Goal: Information Seeking & Learning: Find specific fact

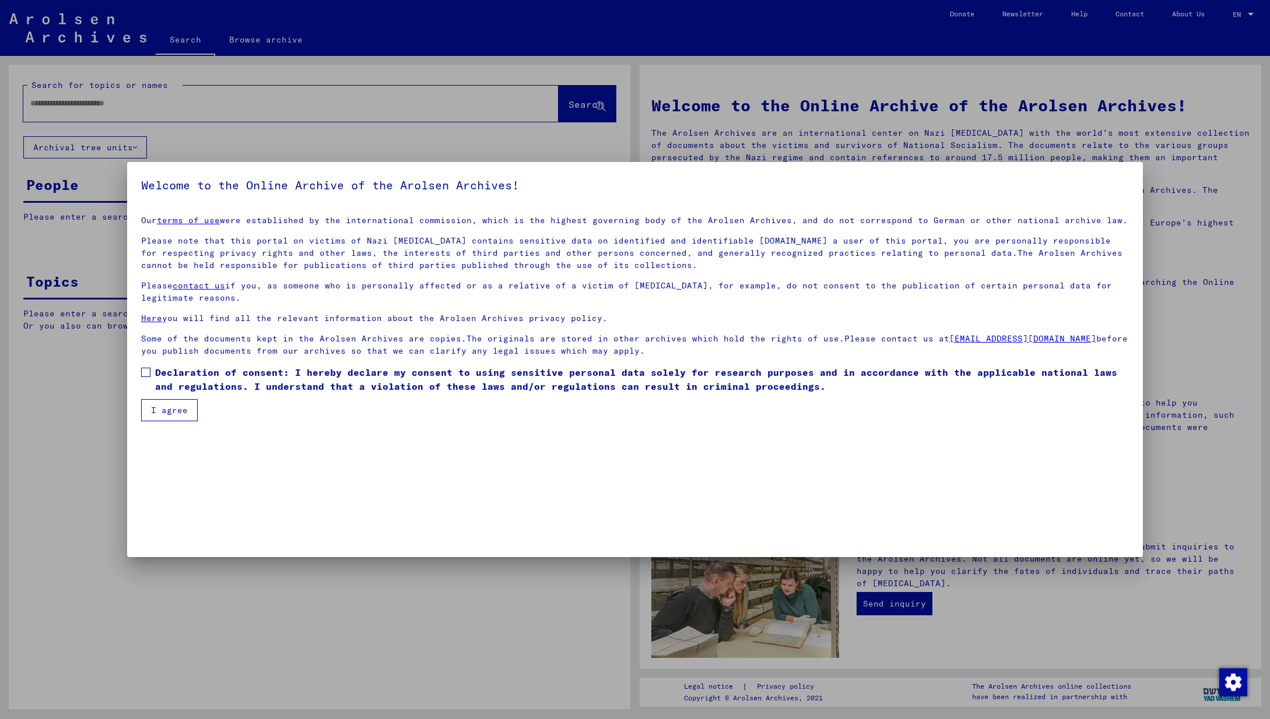
click at [145, 370] on span at bounding box center [145, 372] width 9 height 9
click at [164, 407] on button "I agree" at bounding box center [169, 410] width 57 height 22
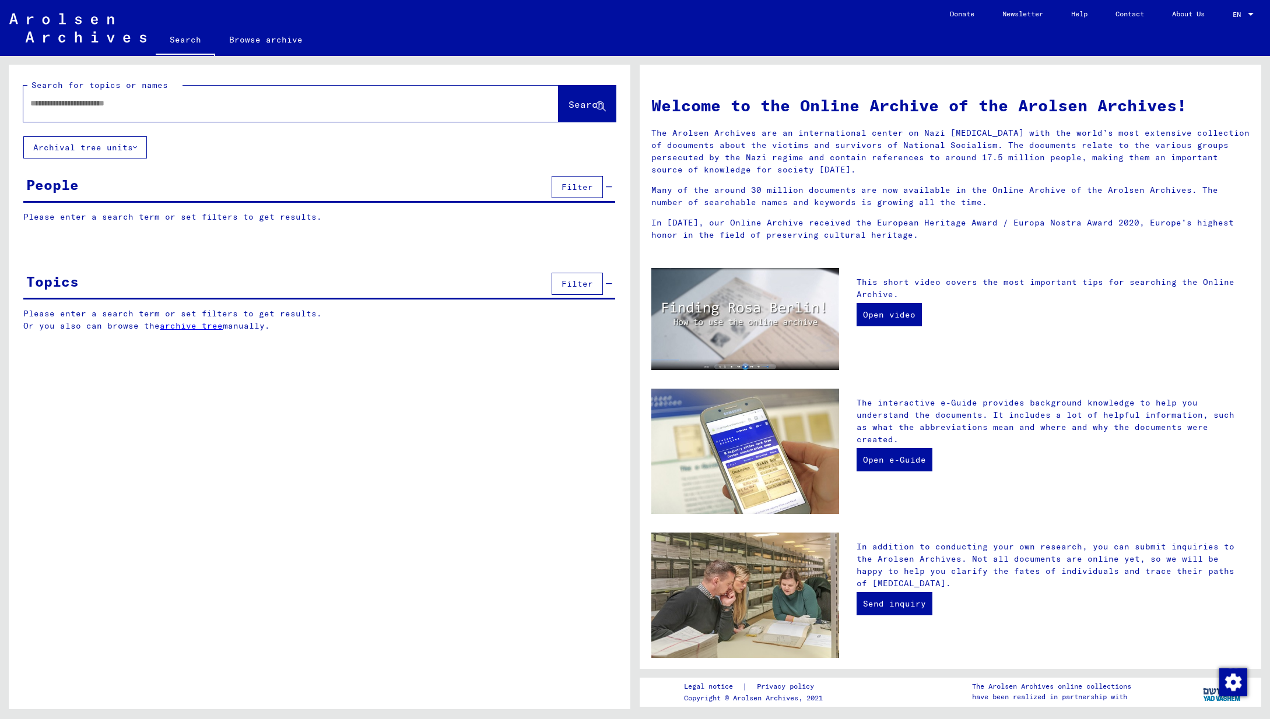
click at [118, 107] on input "text" at bounding box center [276, 103] width 493 height 12
type input "**********"
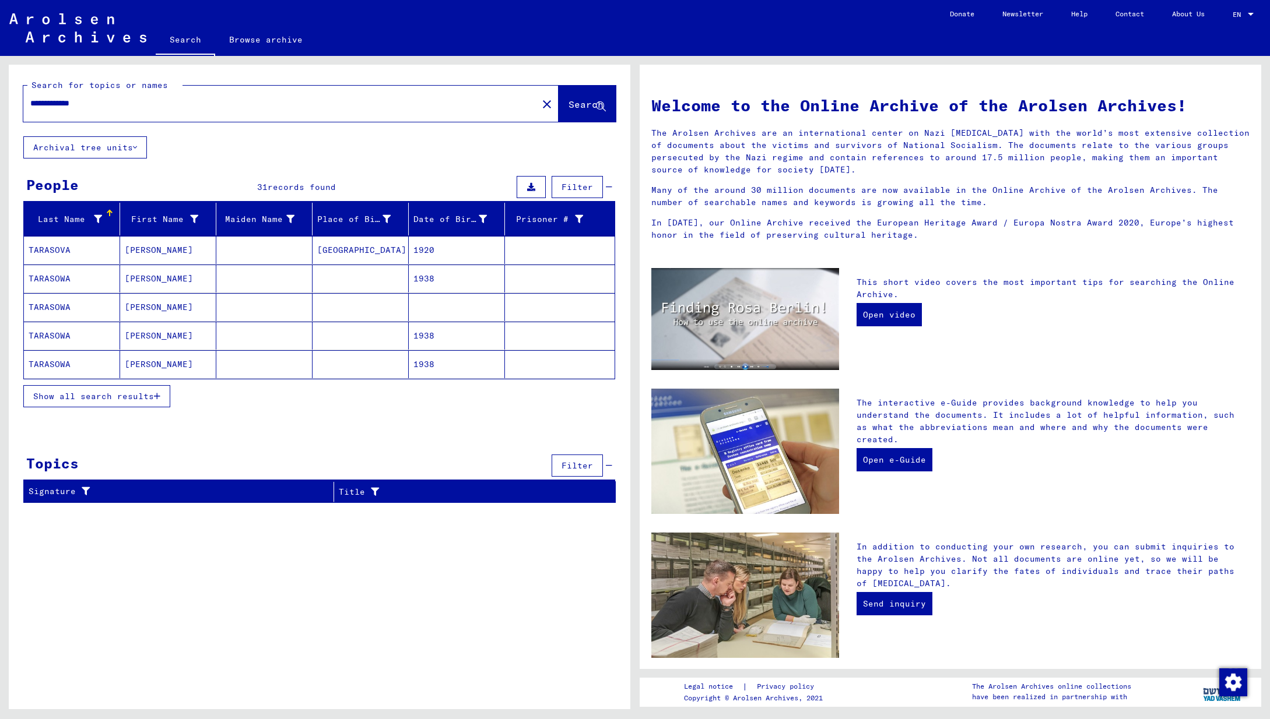
click at [357, 249] on mat-cell "[GEOGRAPHIC_DATA]" at bounding box center [360, 250] width 96 height 28
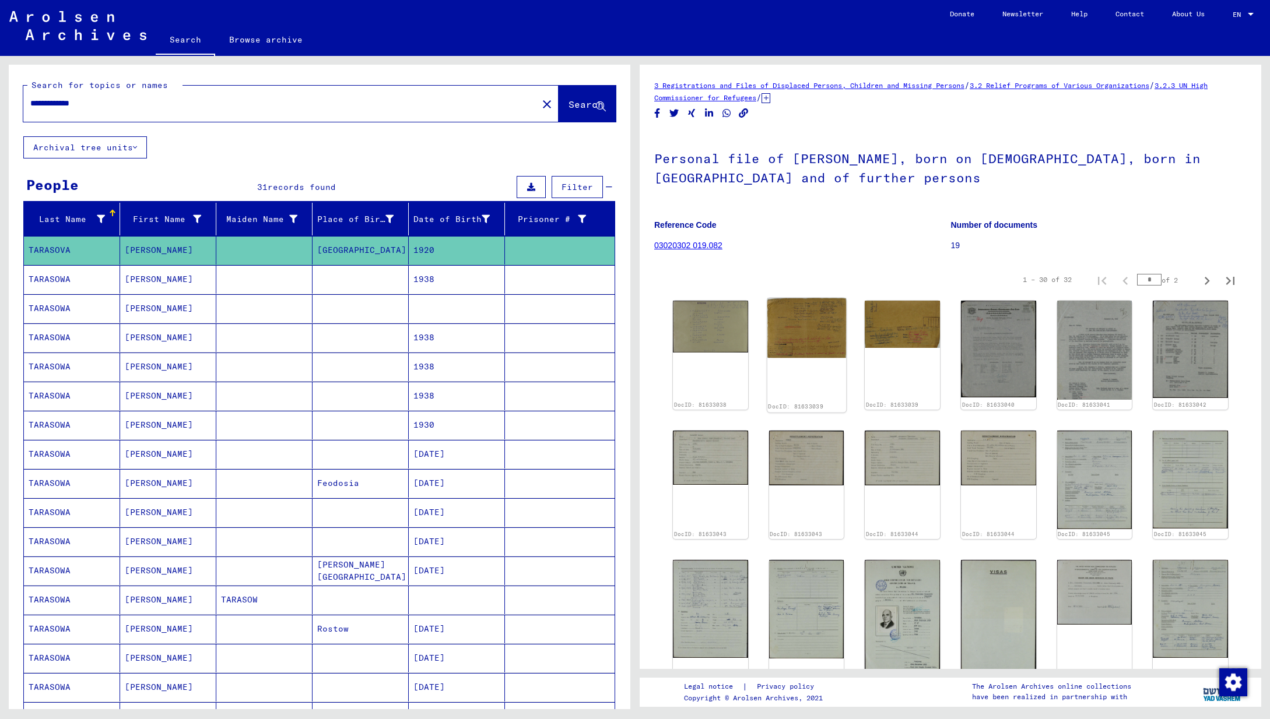
click at [804, 325] on img at bounding box center [806, 327] width 79 height 59
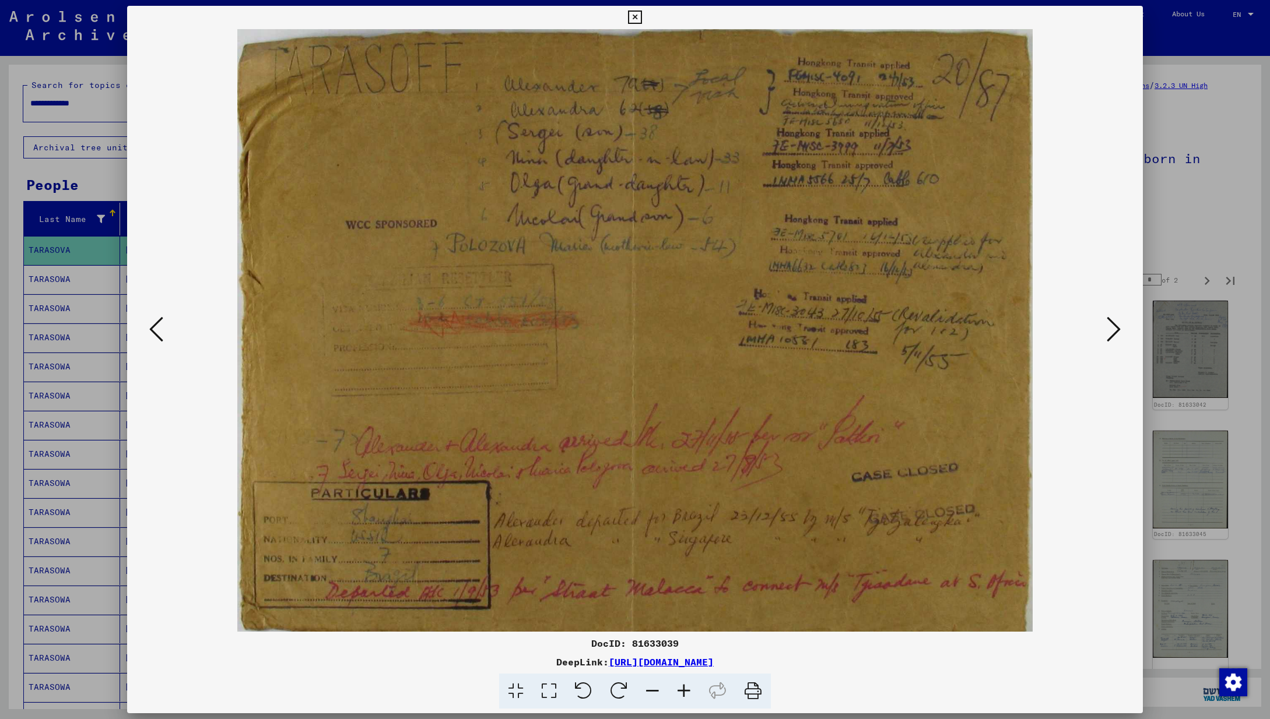
click at [1112, 328] on icon at bounding box center [1113, 329] width 14 height 28
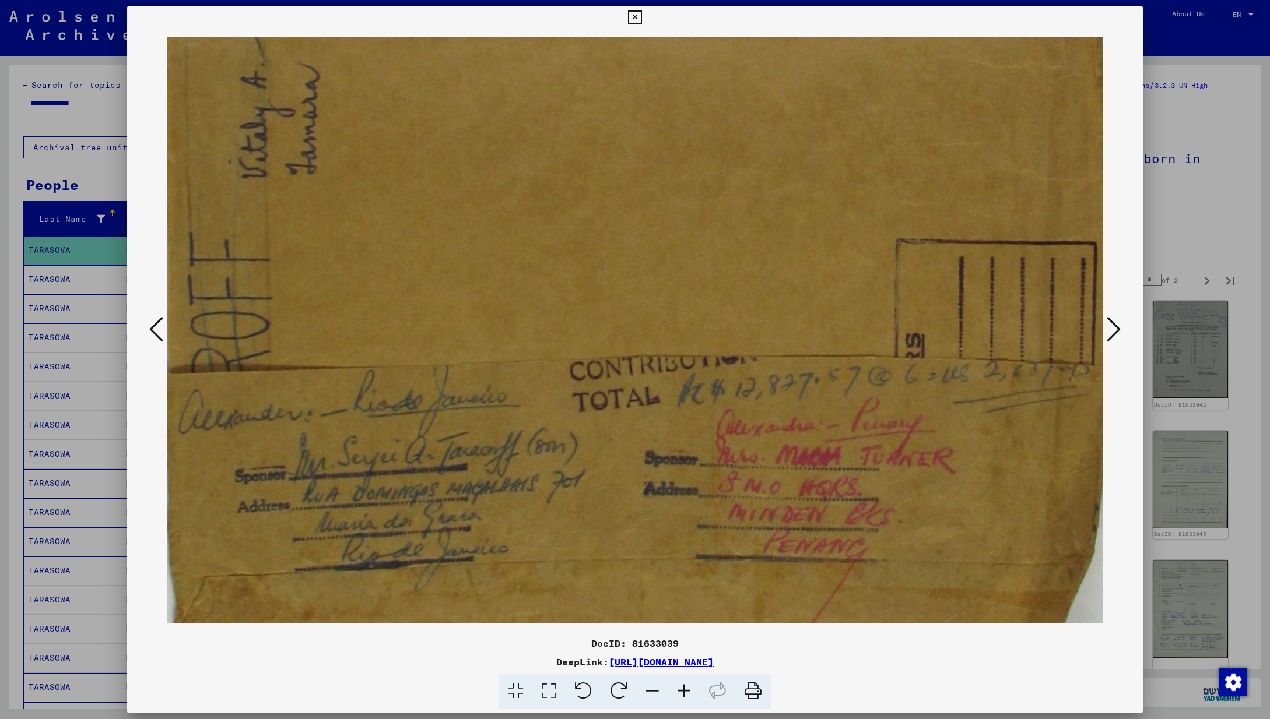
click at [1112, 328] on icon at bounding box center [1113, 329] width 14 height 28
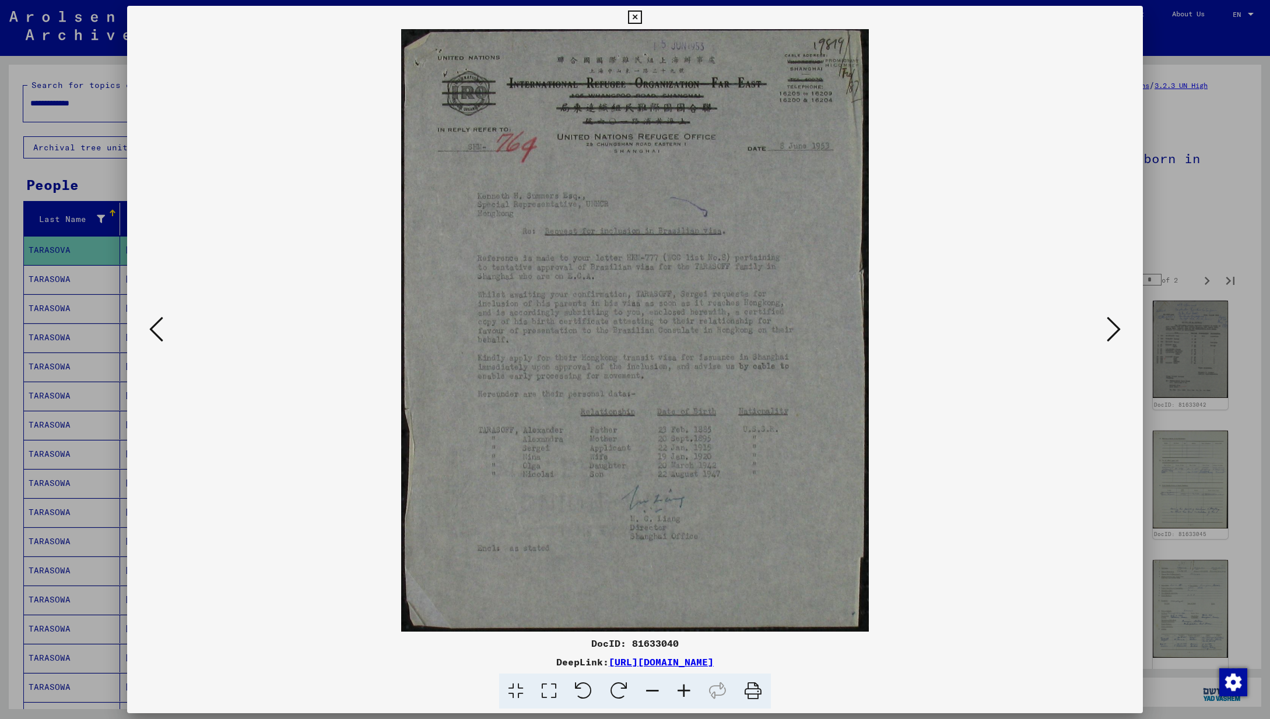
click at [1112, 326] on icon at bounding box center [1113, 329] width 14 height 28
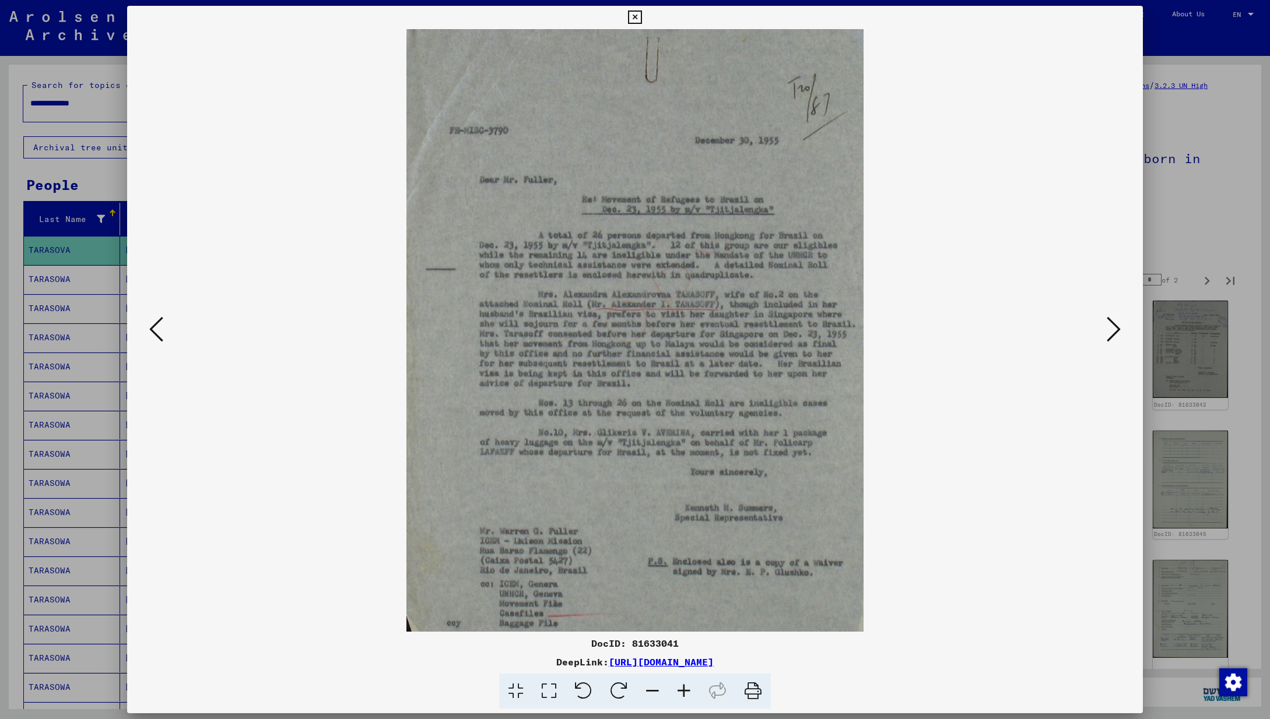
click at [1112, 326] on icon at bounding box center [1113, 329] width 14 height 28
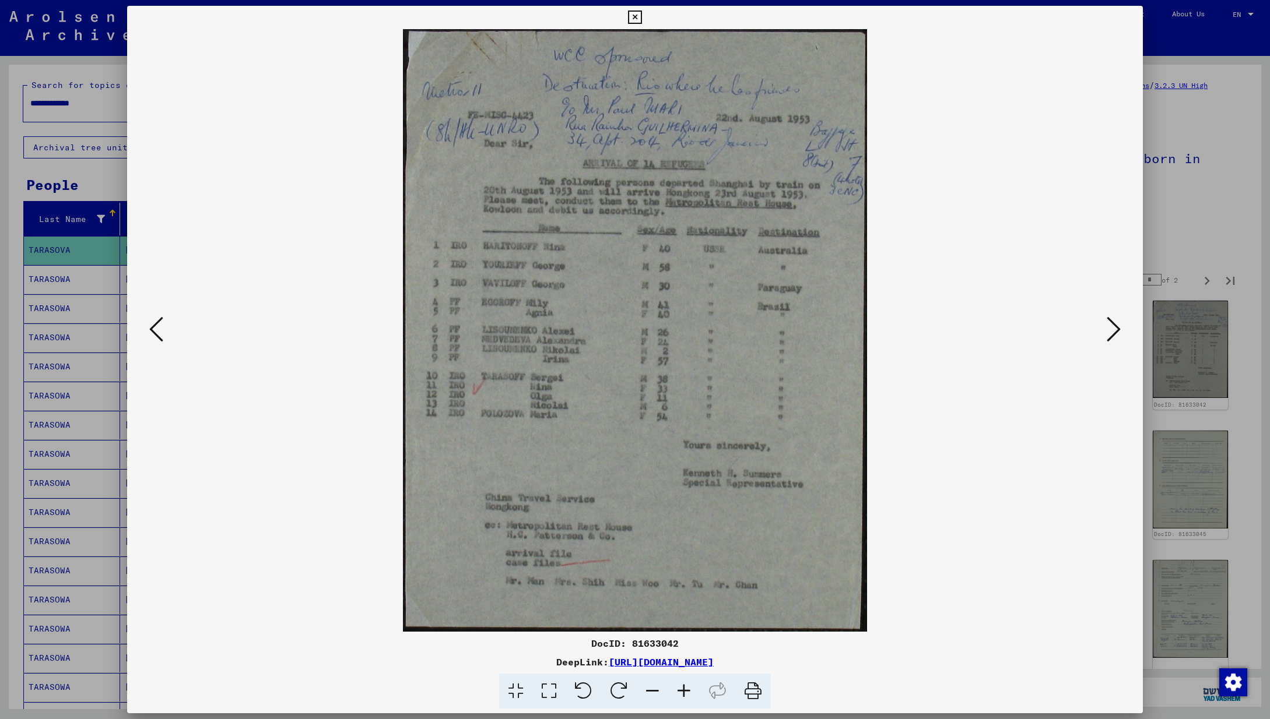
click at [1112, 326] on icon at bounding box center [1113, 329] width 14 height 28
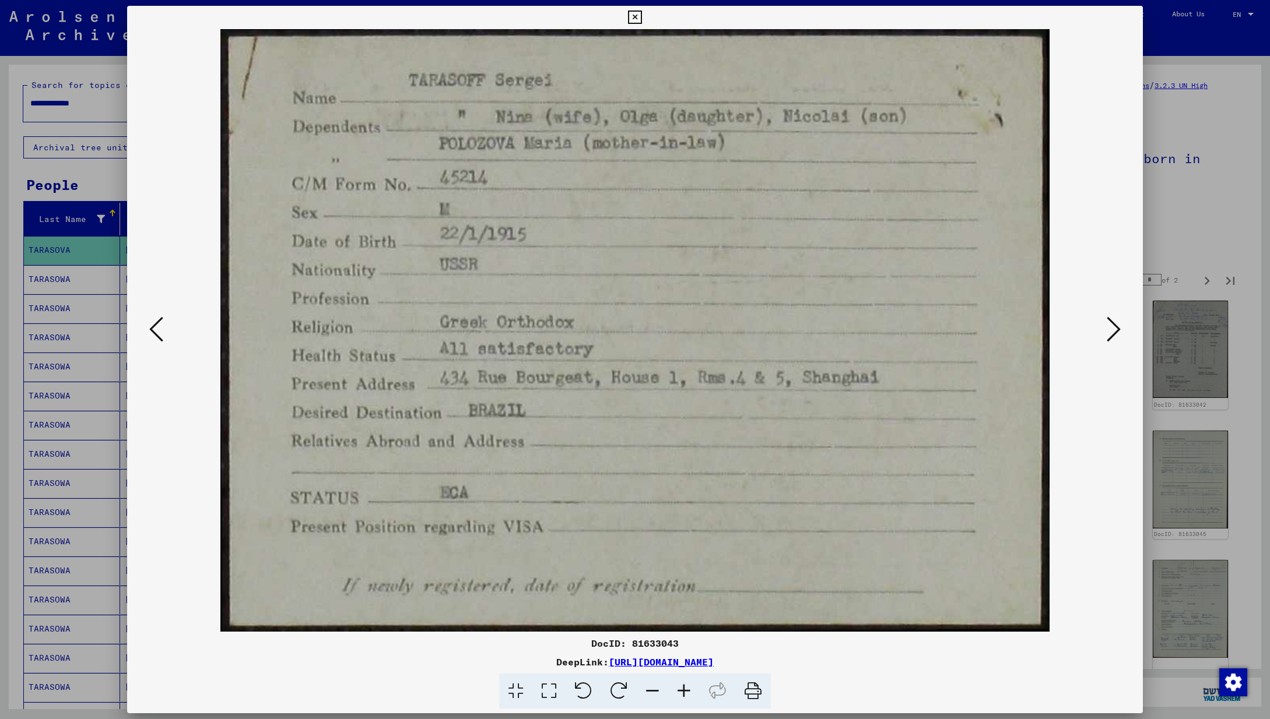
click at [1112, 326] on icon at bounding box center [1113, 329] width 14 height 28
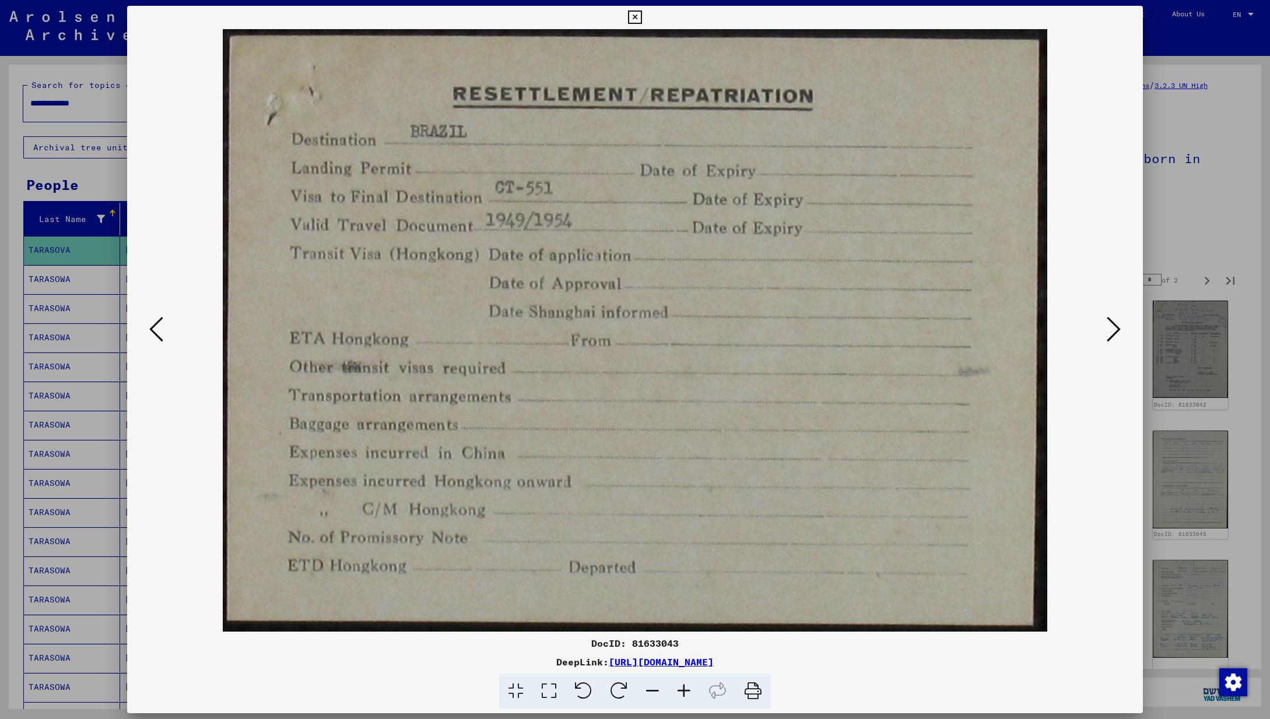
click at [1112, 326] on icon at bounding box center [1113, 329] width 14 height 28
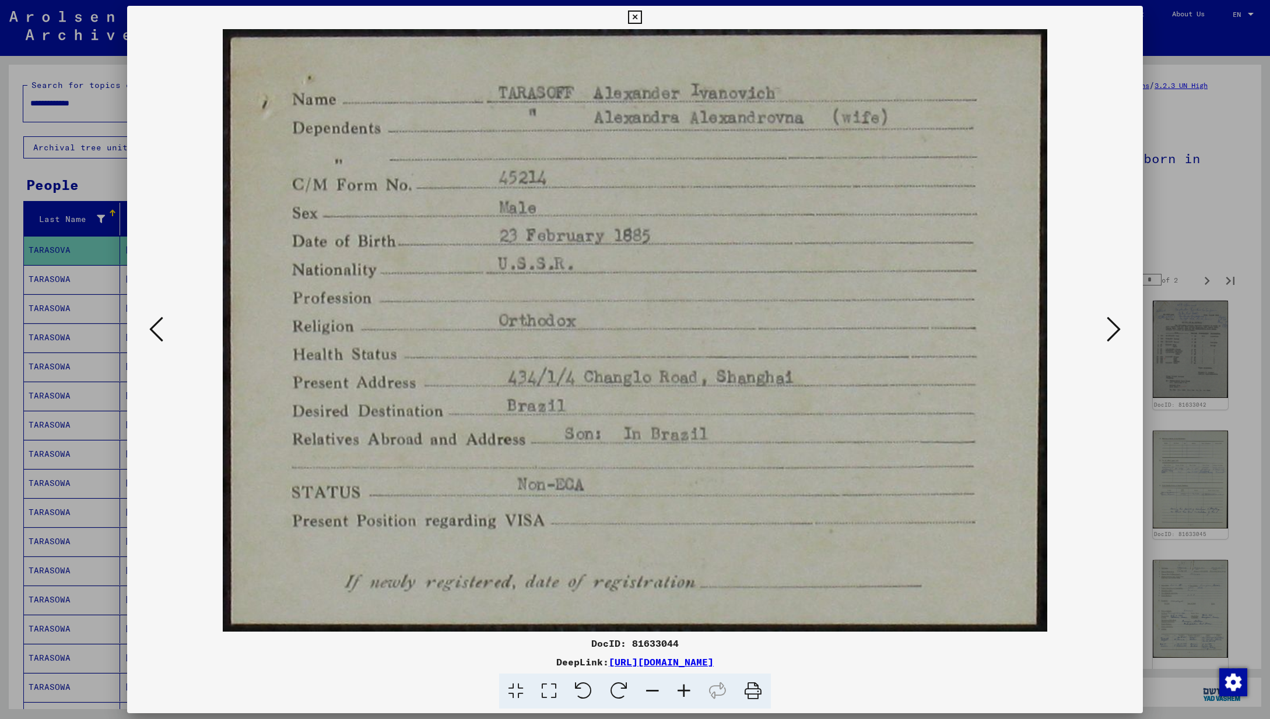
click at [1112, 326] on icon at bounding box center [1113, 329] width 14 height 28
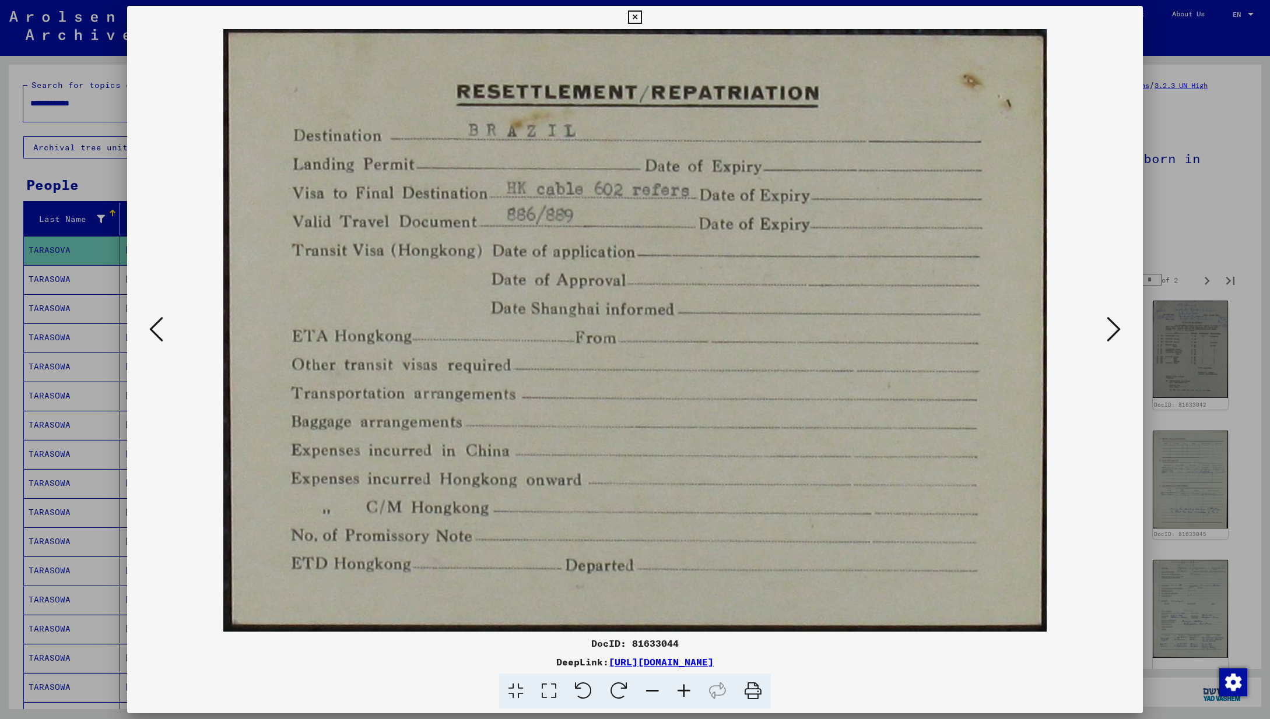
click at [1112, 326] on icon at bounding box center [1113, 329] width 14 height 28
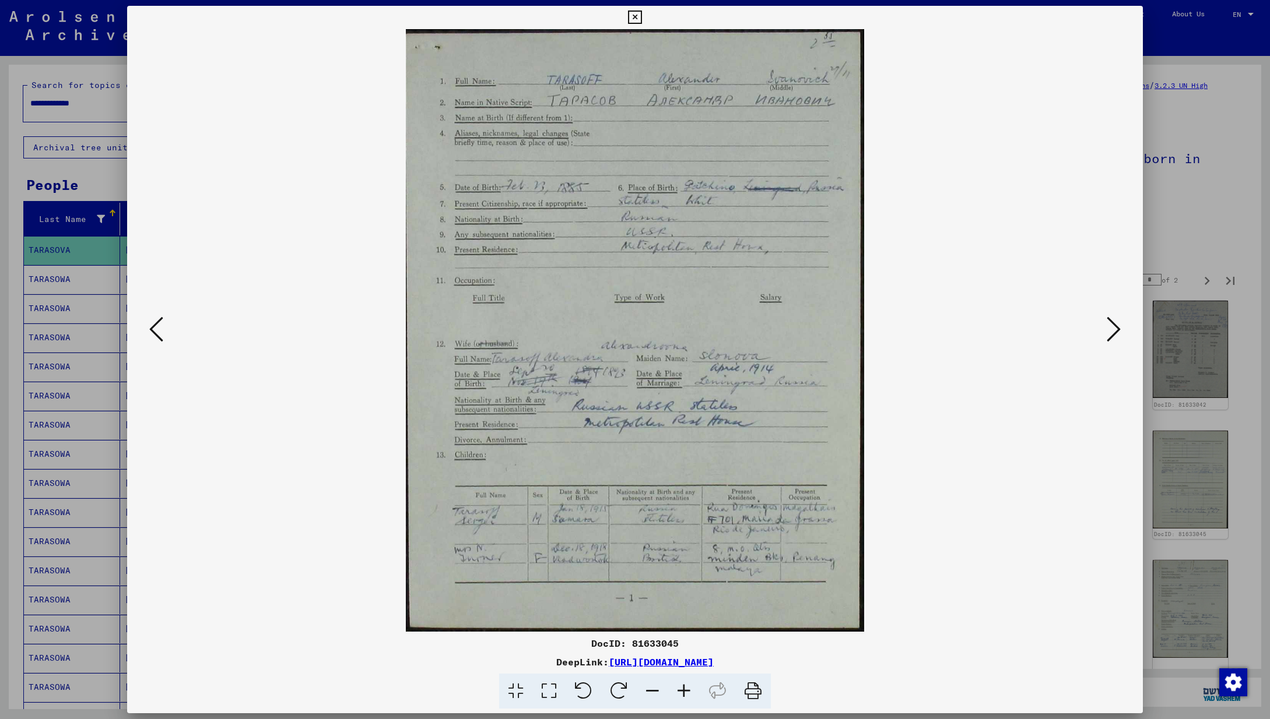
click at [1113, 328] on icon at bounding box center [1113, 329] width 14 height 28
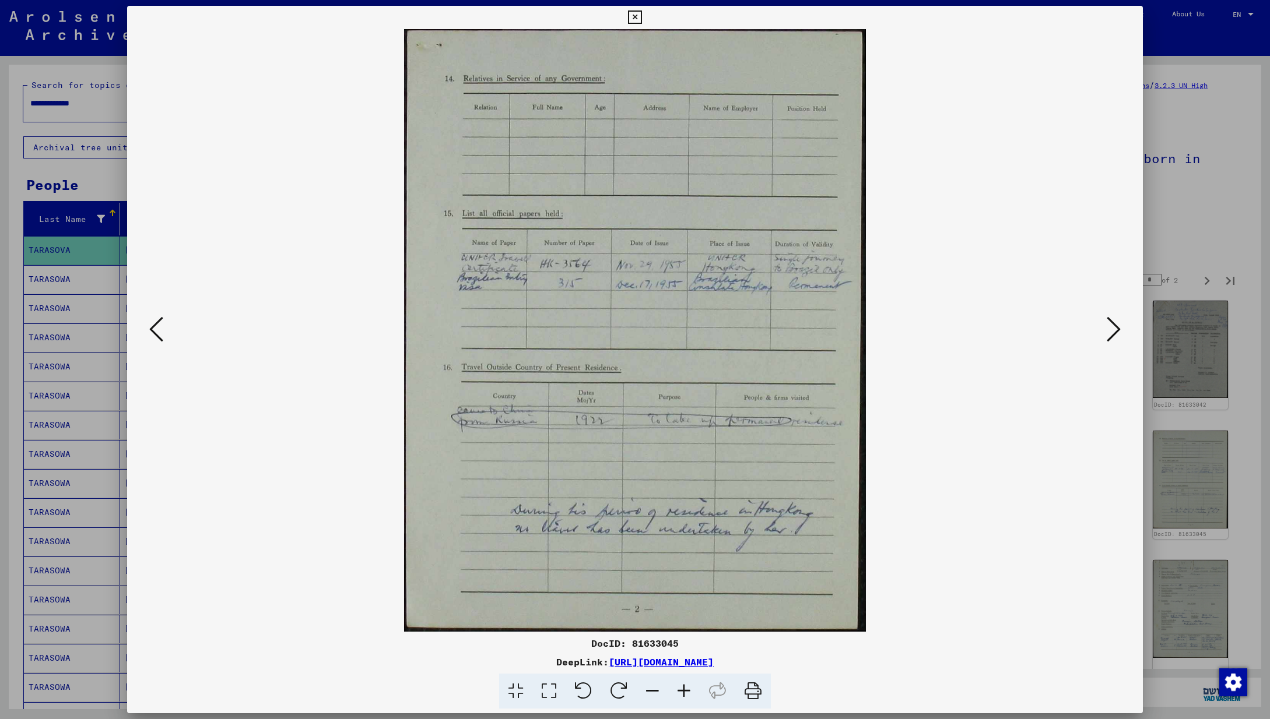
click at [1113, 328] on icon at bounding box center [1113, 329] width 14 height 28
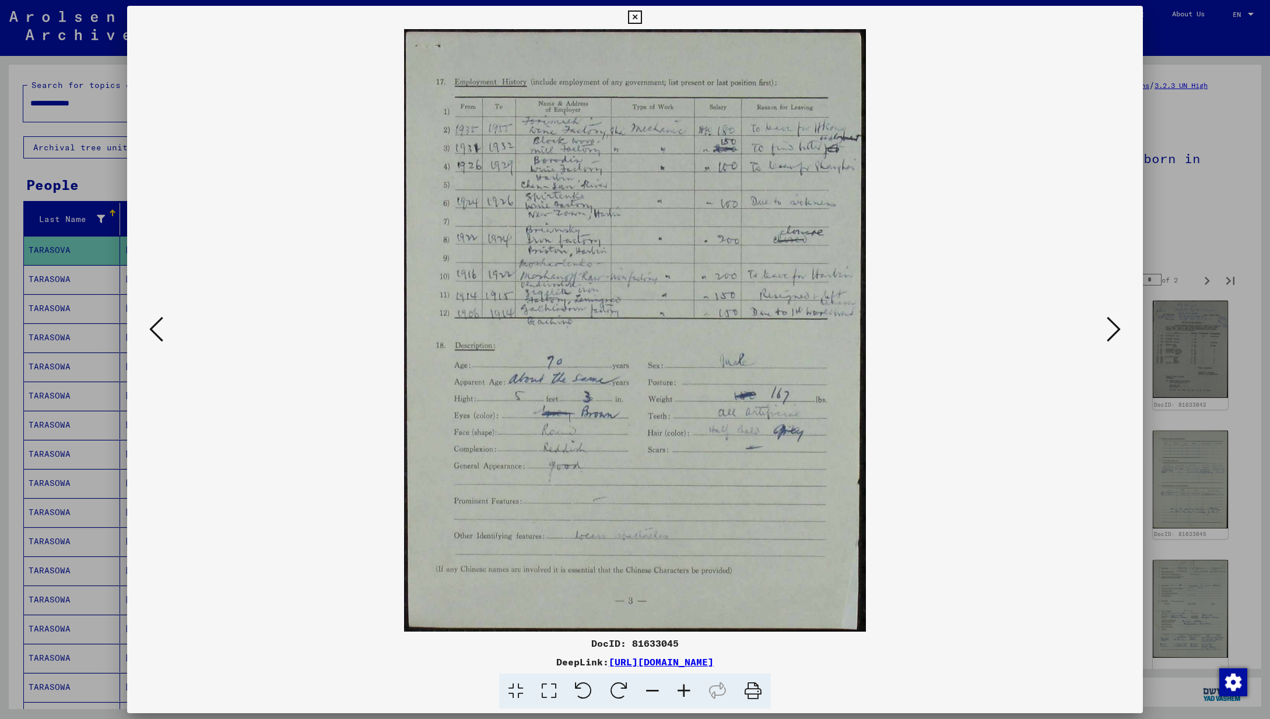
click at [1114, 328] on icon at bounding box center [1113, 329] width 14 height 28
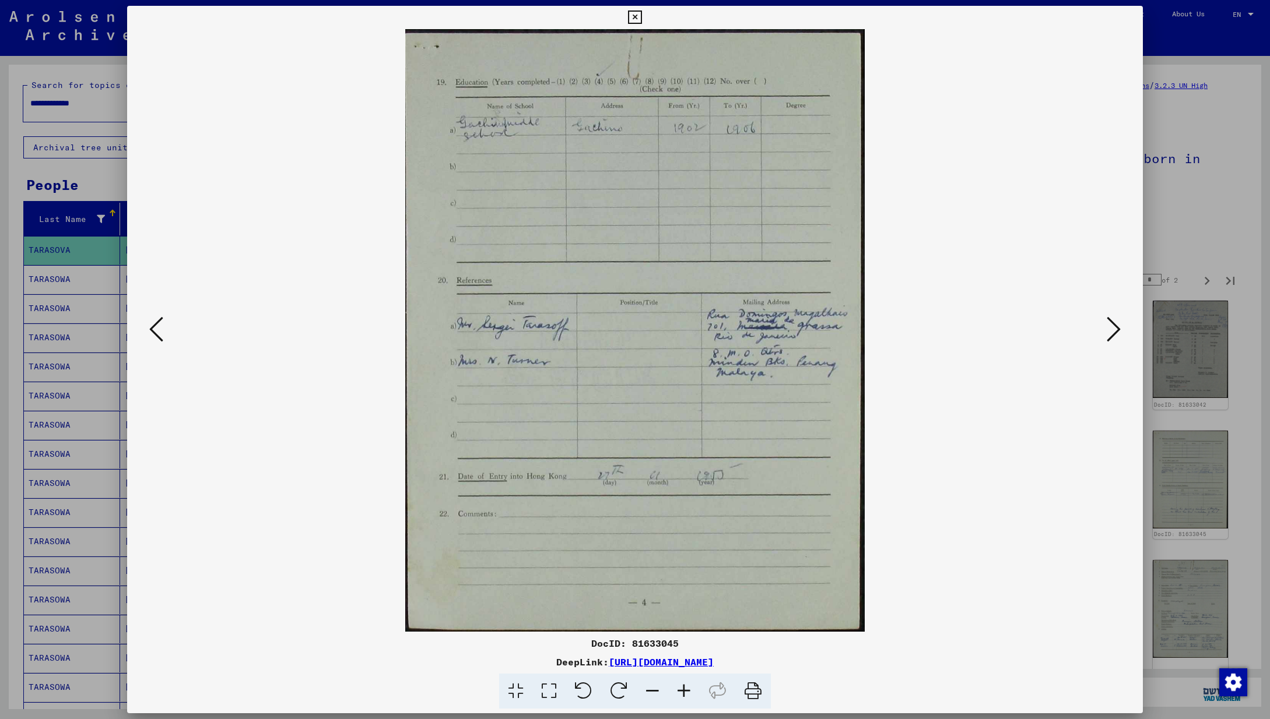
click at [1114, 328] on icon at bounding box center [1113, 329] width 14 height 28
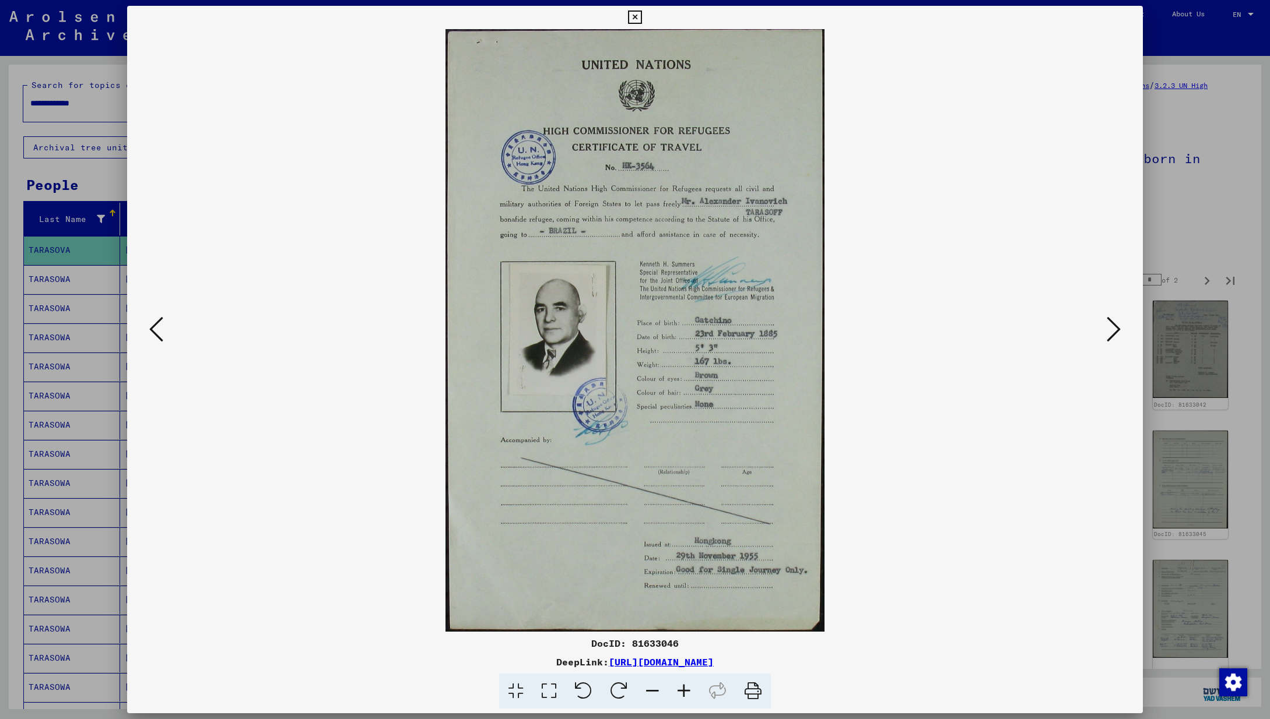
click at [1114, 328] on icon at bounding box center [1113, 329] width 14 height 28
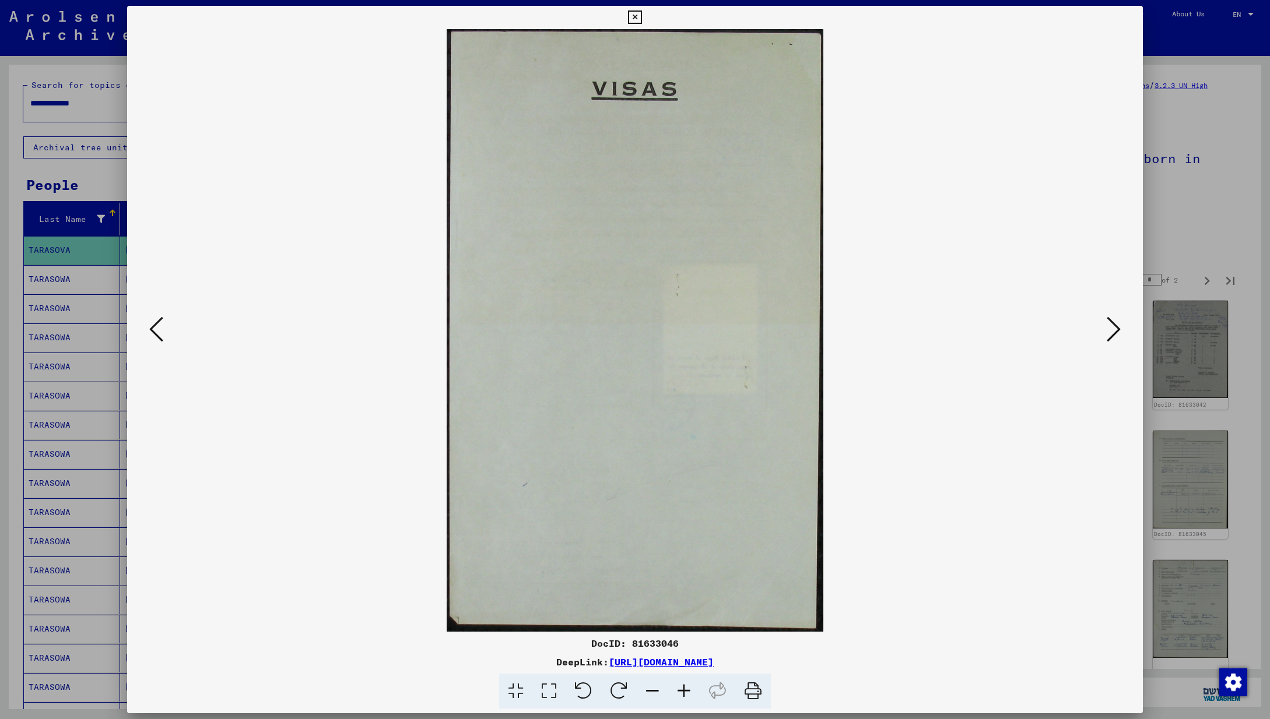
click at [1114, 328] on icon at bounding box center [1113, 329] width 14 height 28
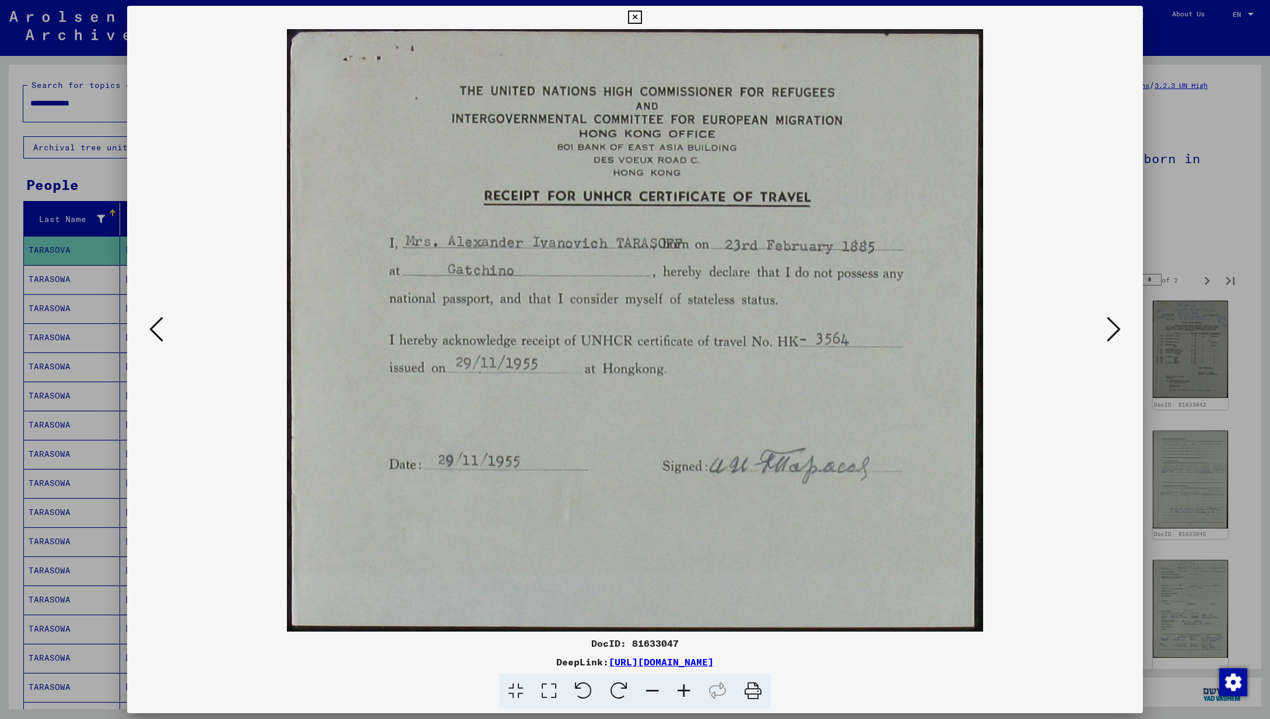
click at [1114, 328] on icon at bounding box center [1113, 329] width 14 height 28
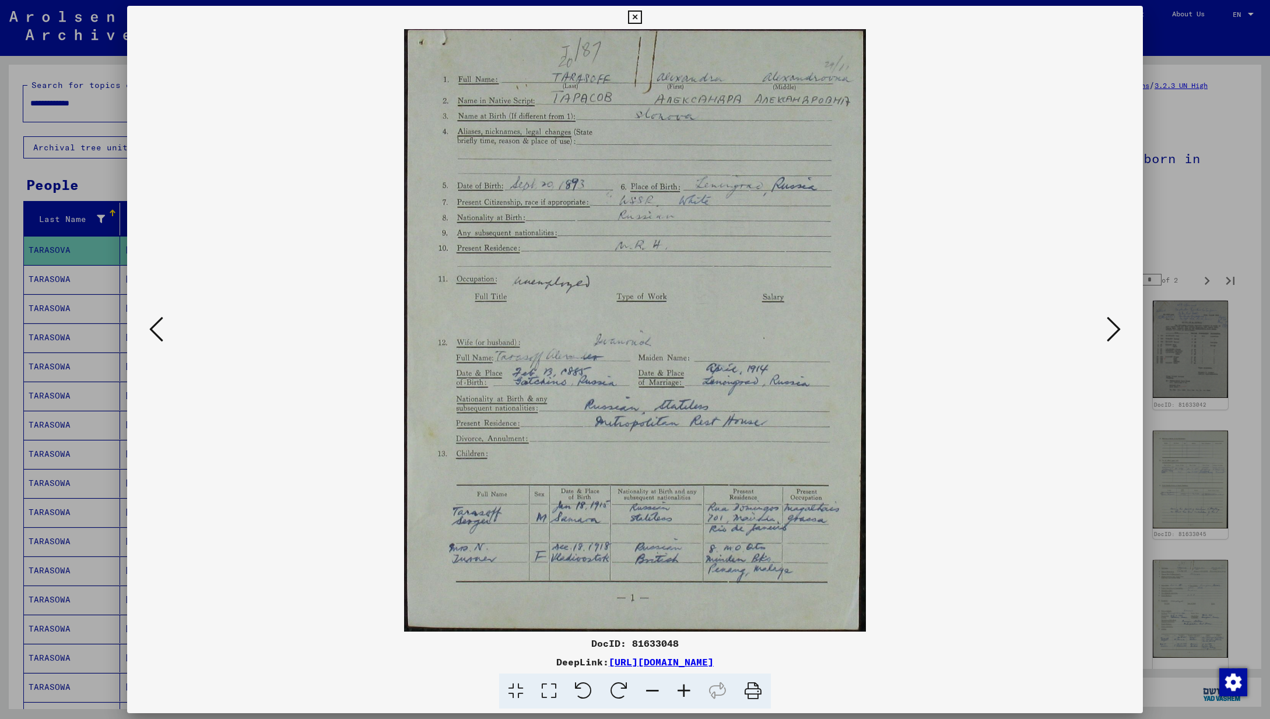
click at [1114, 328] on icon at bounding box center [1113, 329] width 14 height 28
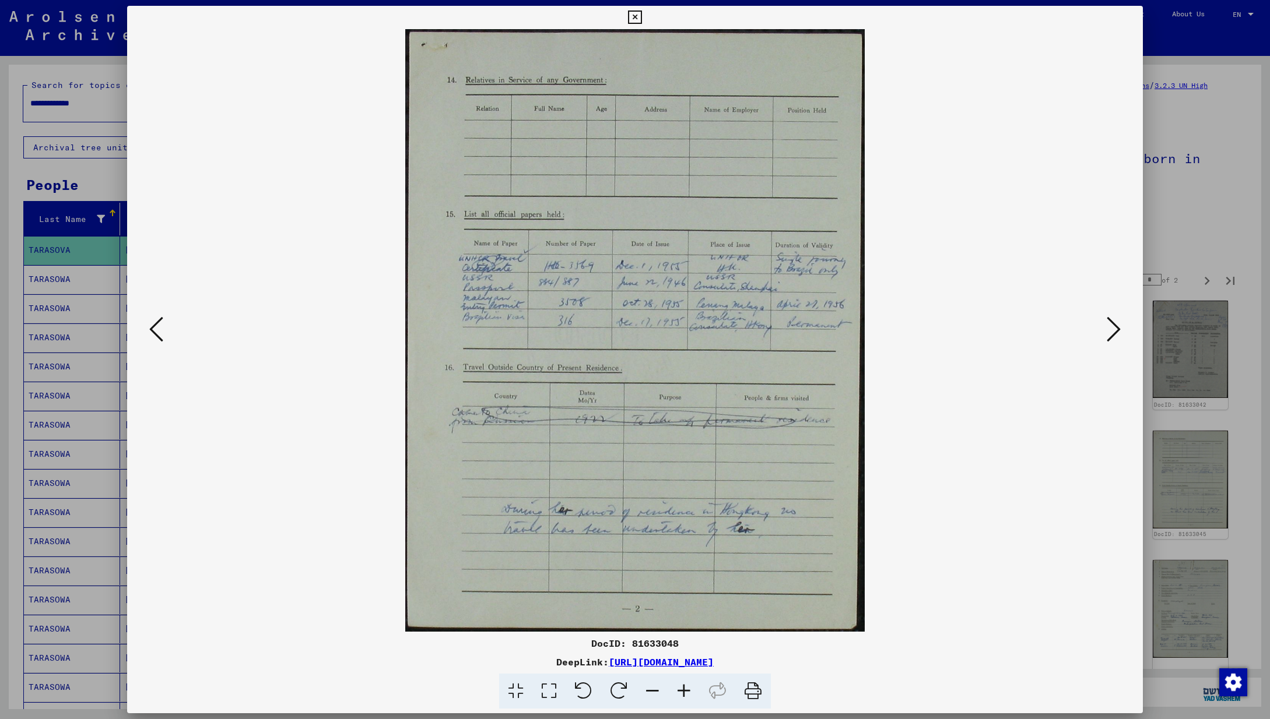
click at [1114, 328] on icon at bounding box center [1113, 329] width 14 height 28
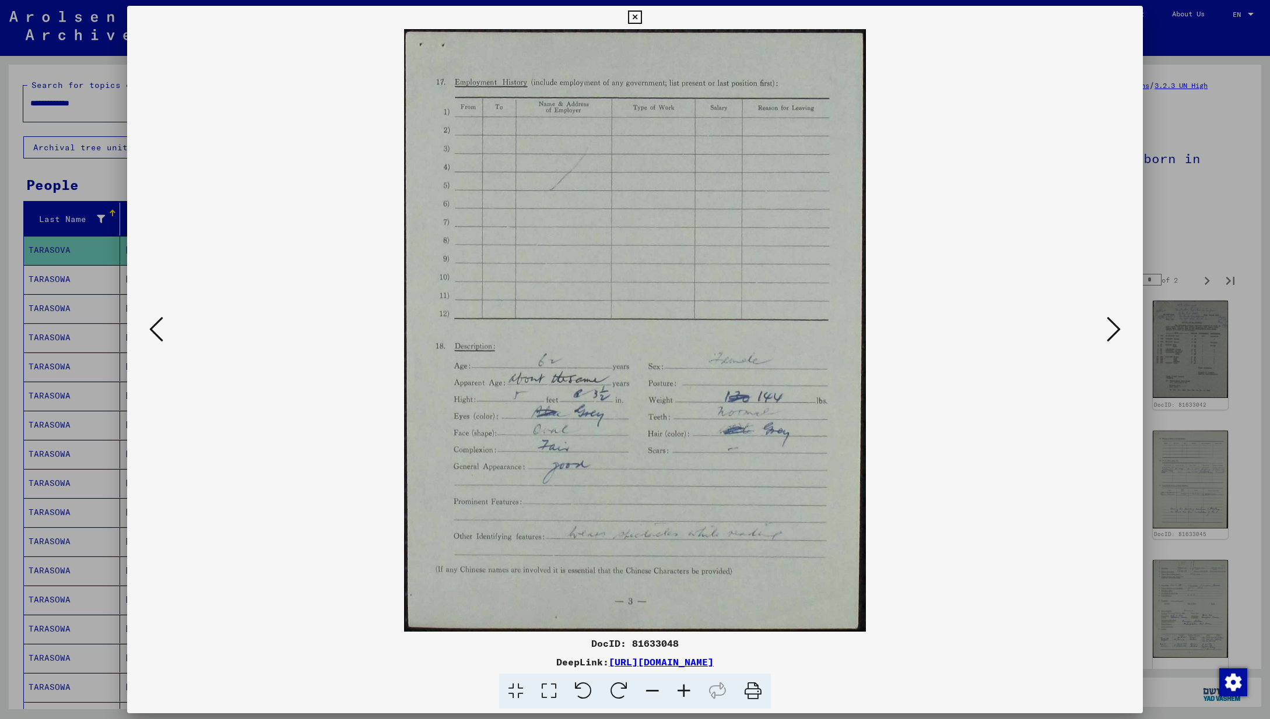
click at [1114, 328] on icon at bounding box center [1113, 329] width 14 height 28
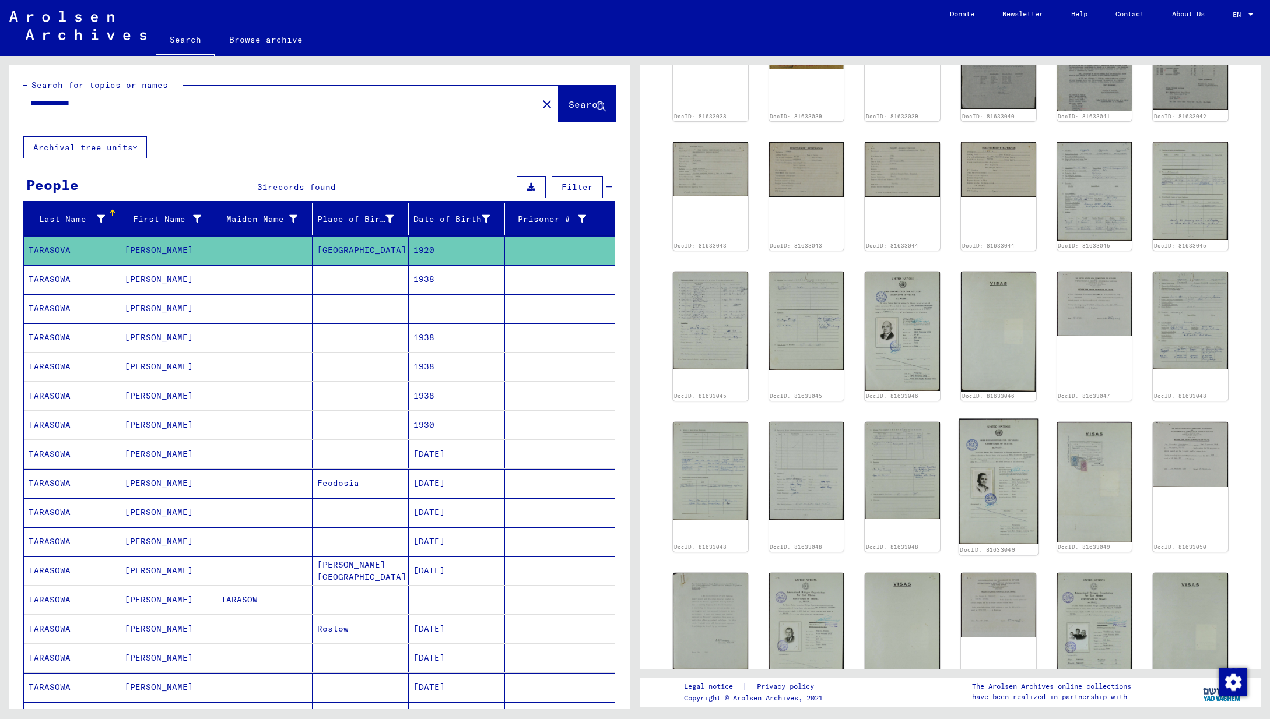
scroll to position [315, 0]
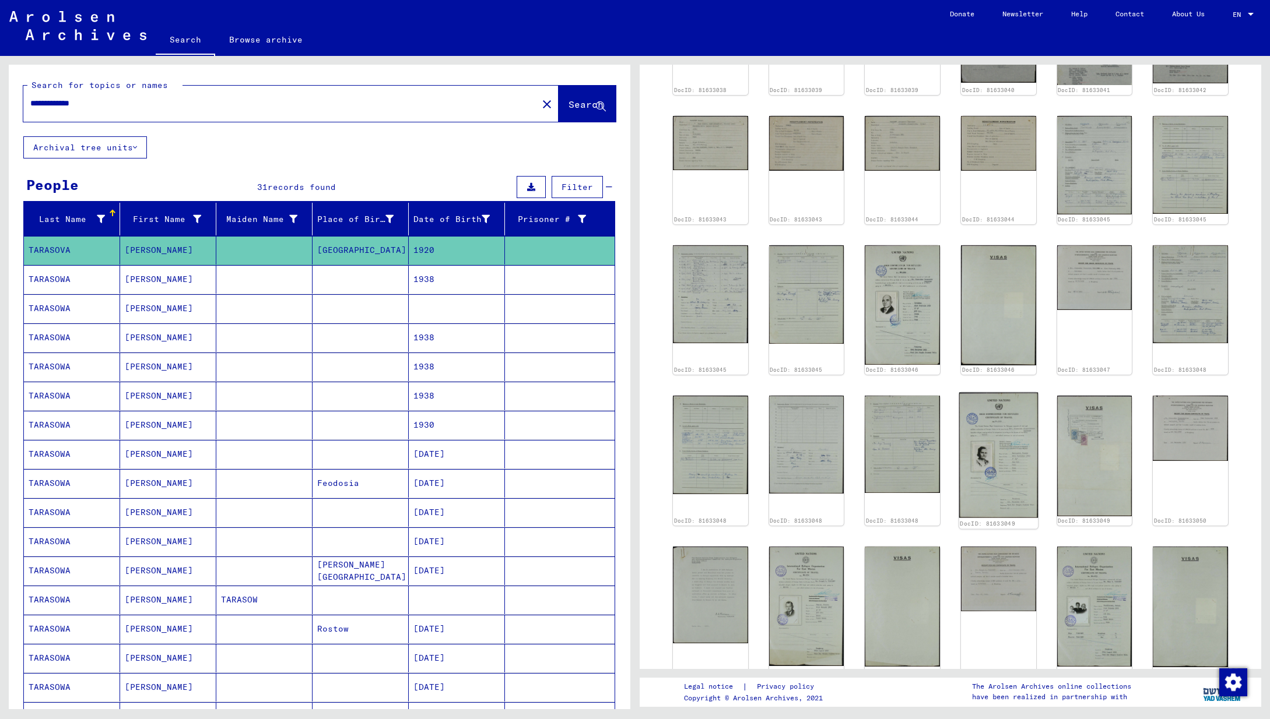
click at [1002, 463] on img at bounding box center [998, 455] width 79 height 125
click at [1019, 474] on img at bounding box center [998, 455] width 79 height 125
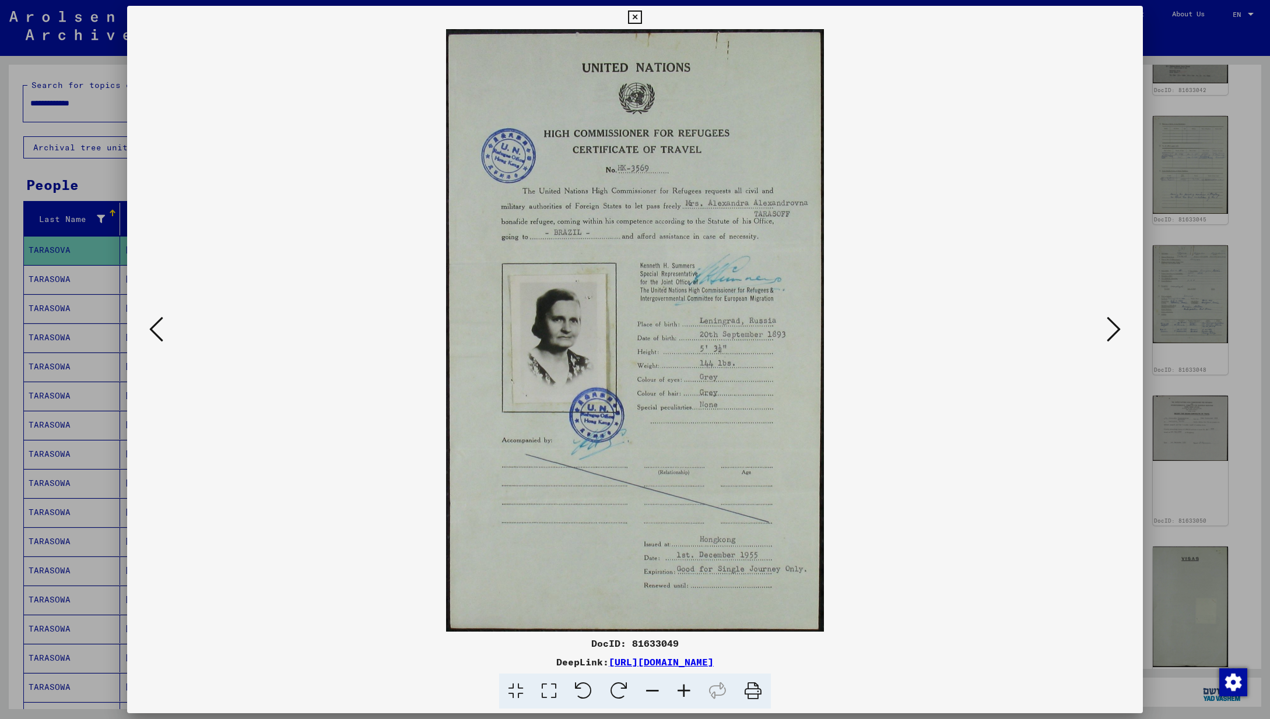
click at [1103, 331] on img at bounding box center [635, 330] width 936 height 603
click at [1118, 328] on icon at bounding box center [1113, 329] width 14 height 28
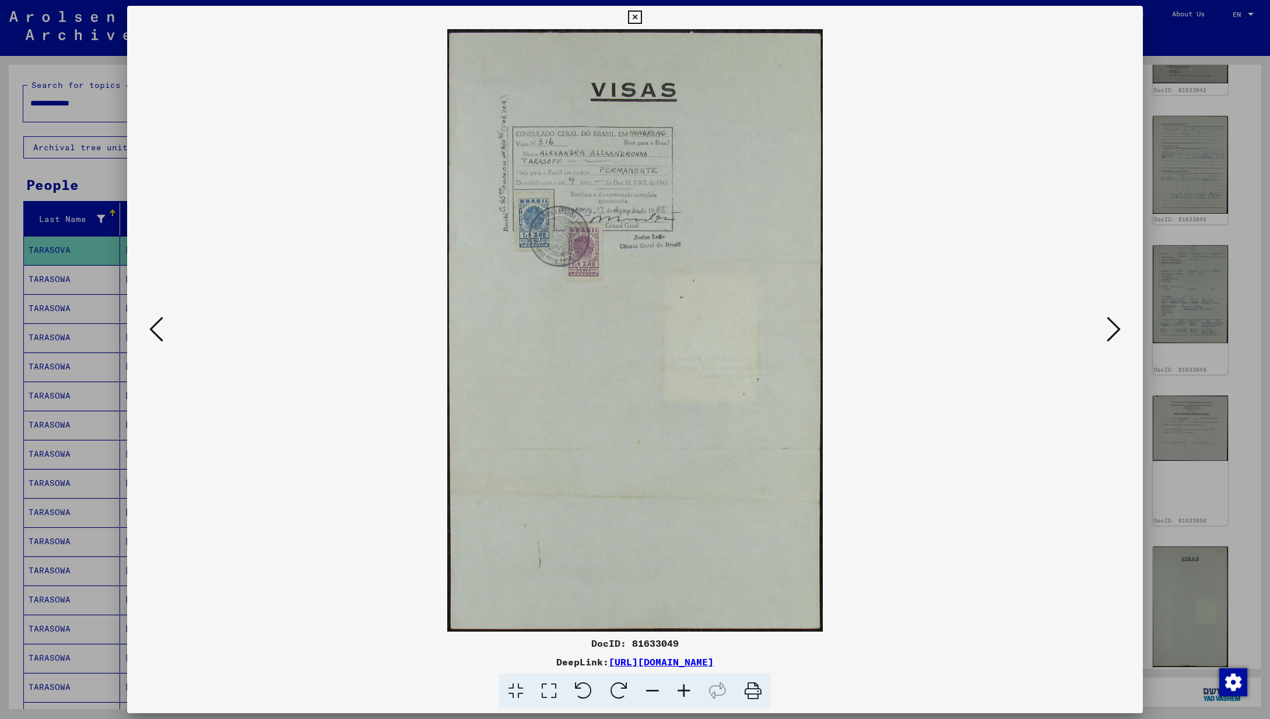
click at [1118, 328] on icon at bounding box center [1113, 329] width 14 height 28
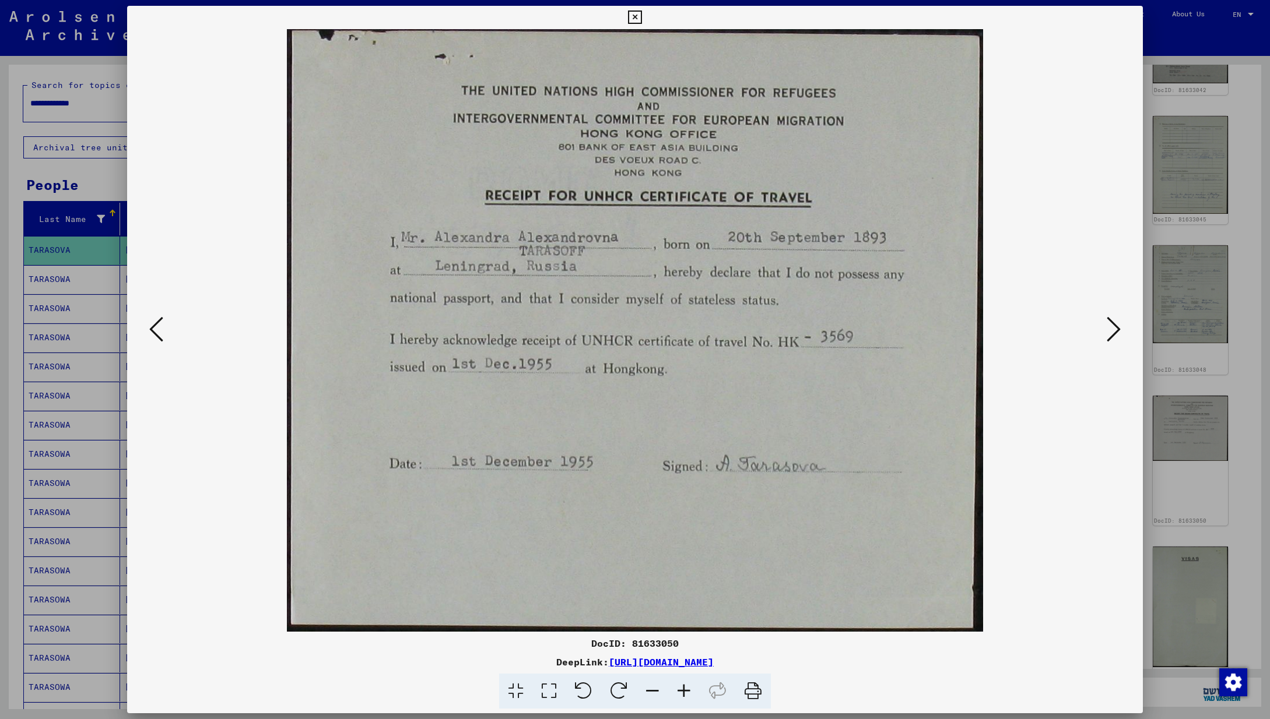
click at [1118, 328] on icon at bounding box center [1113, 329] width 14 height 28
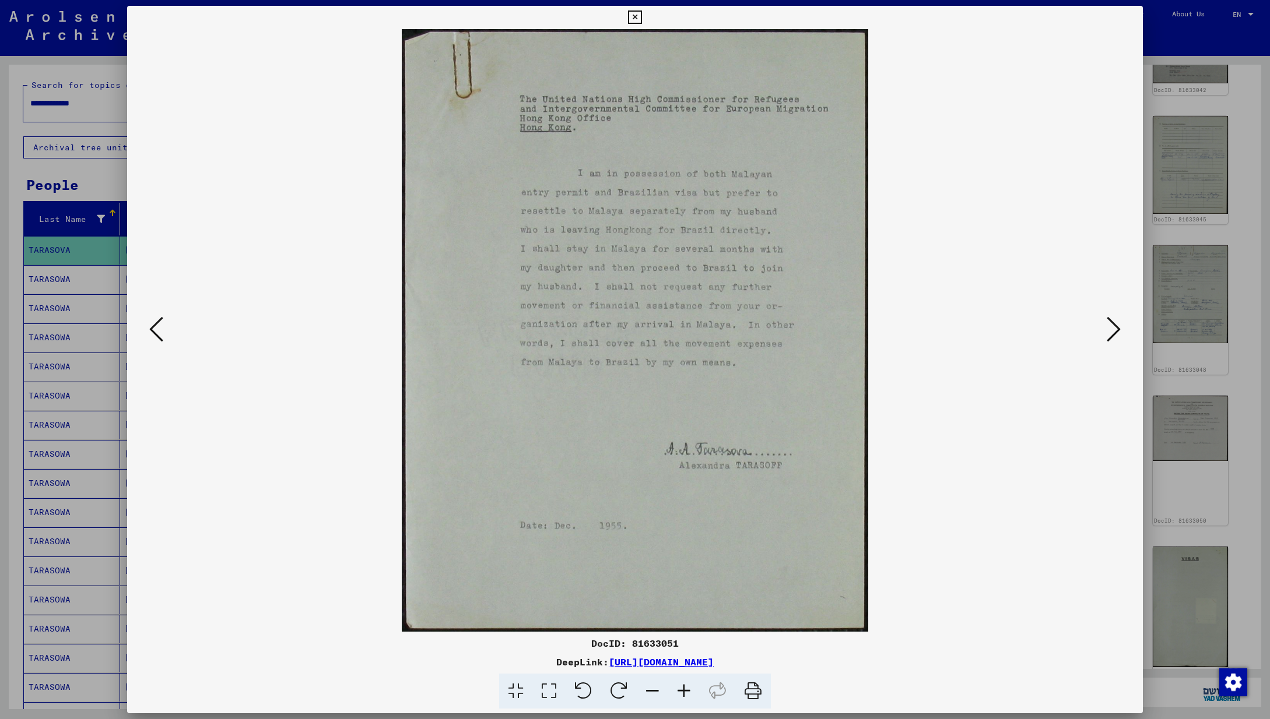
click at [1118, 328] on icon at bounding box center [1113, 329] width 14 height 28
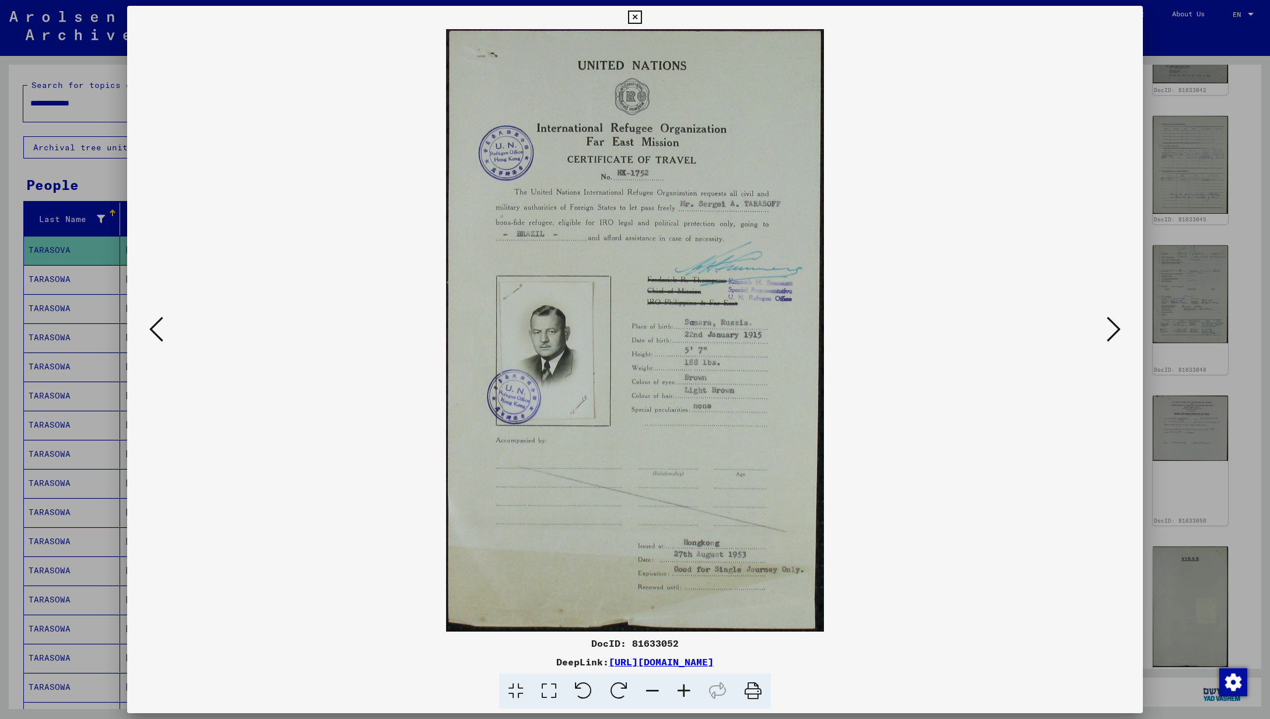
click at [1118, 328] on icon at bounding box center [1113, 329] width 14 height 28
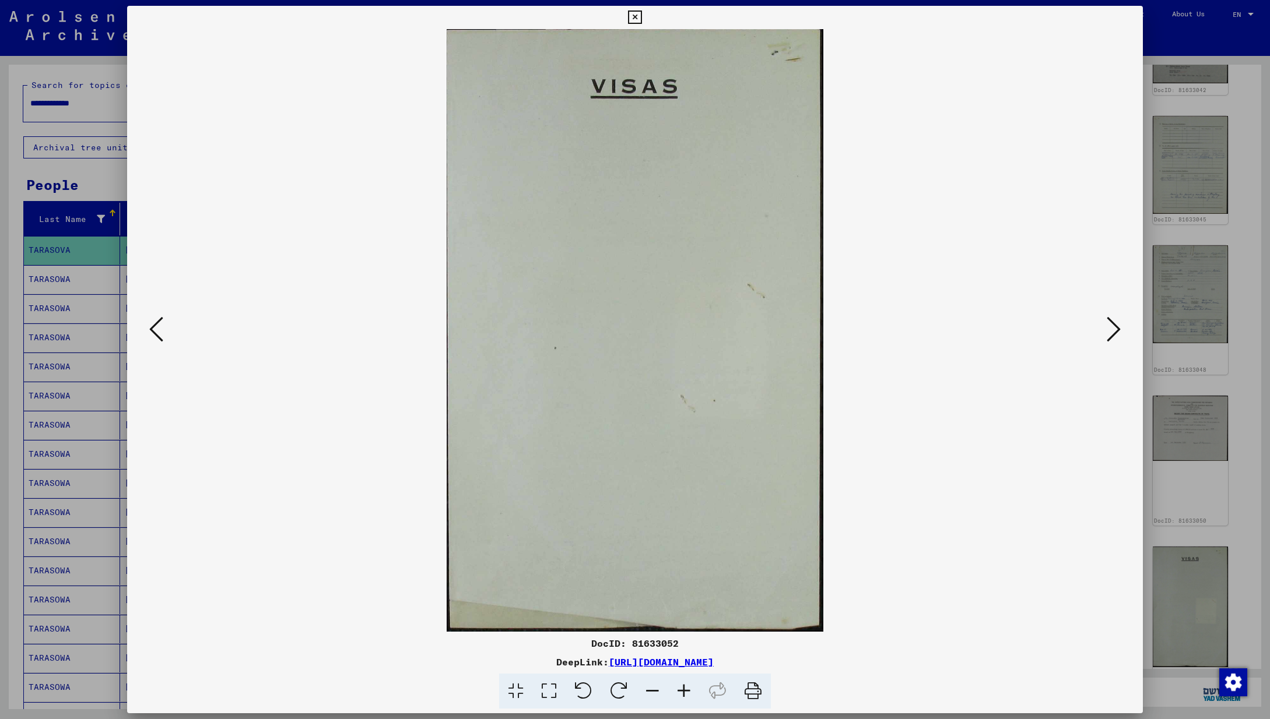
click at [1118, 328] on icon at bounding box center [1113, 329] width 14 height 28
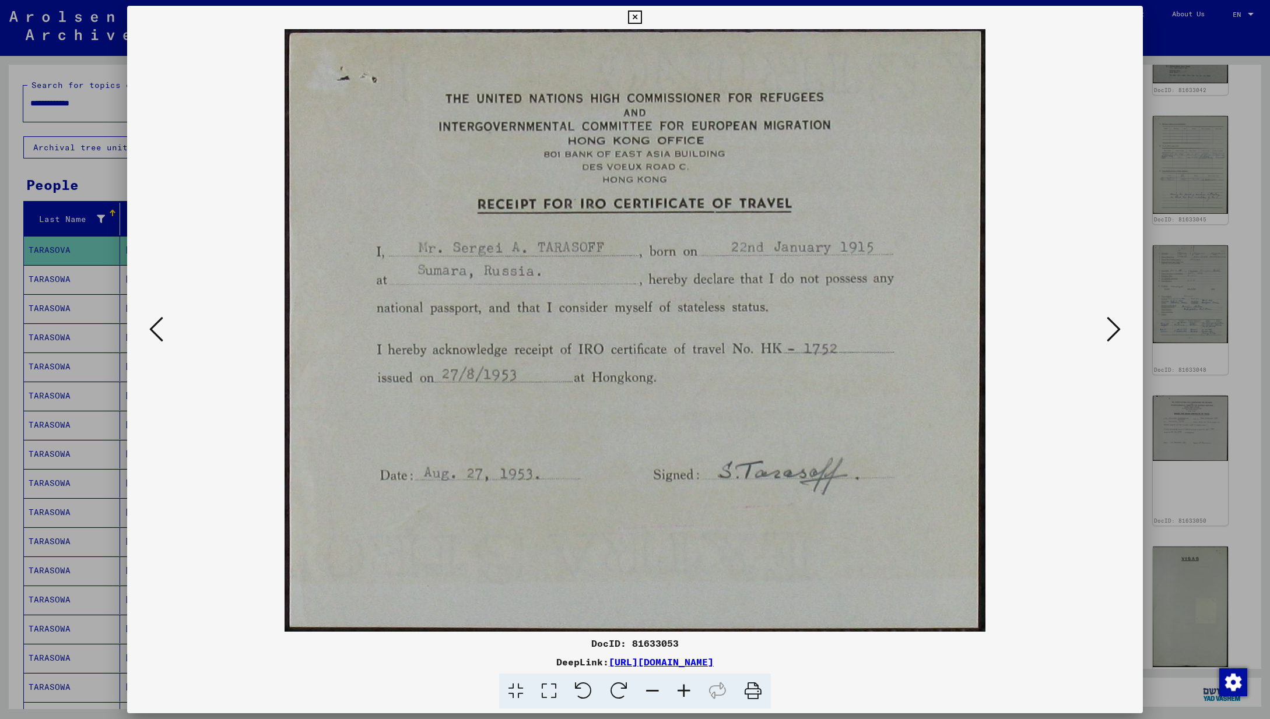
click at [1118, 328] on icon at bounding box center [1113, 329] width 14 height 28
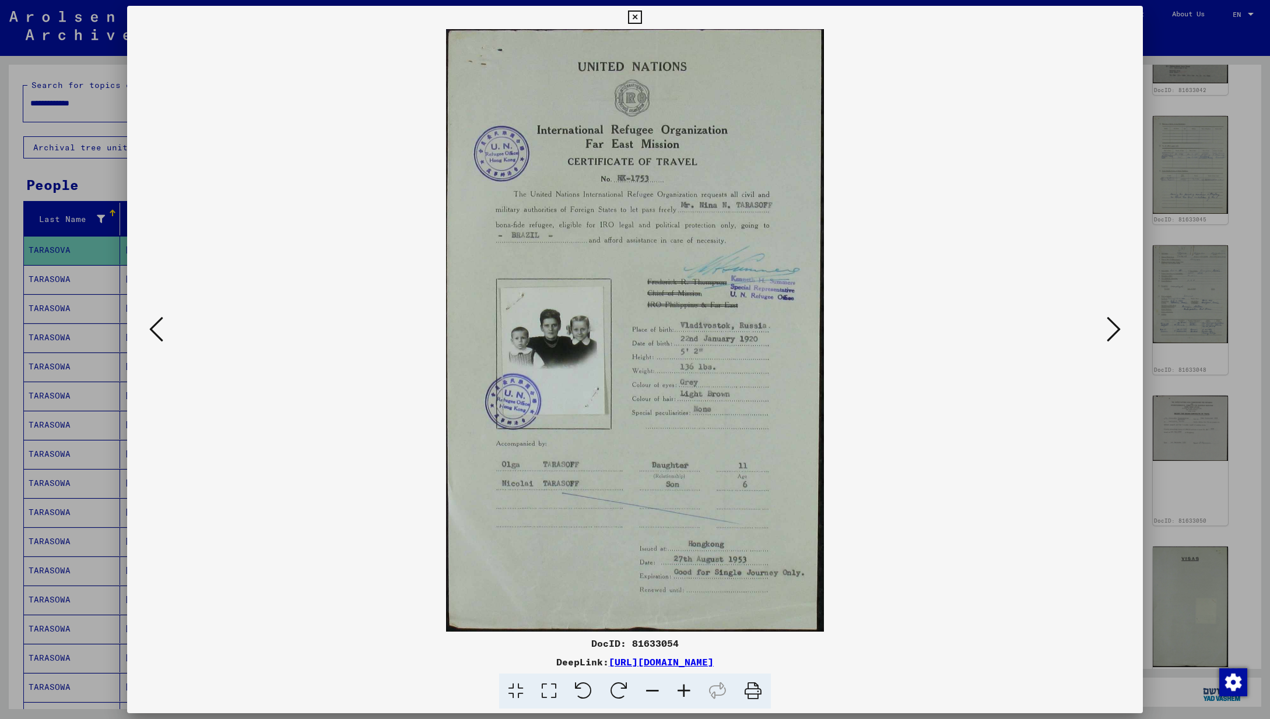
click at [1118, 328] on icon at bounding box center [1113, 329] width 14 height 28
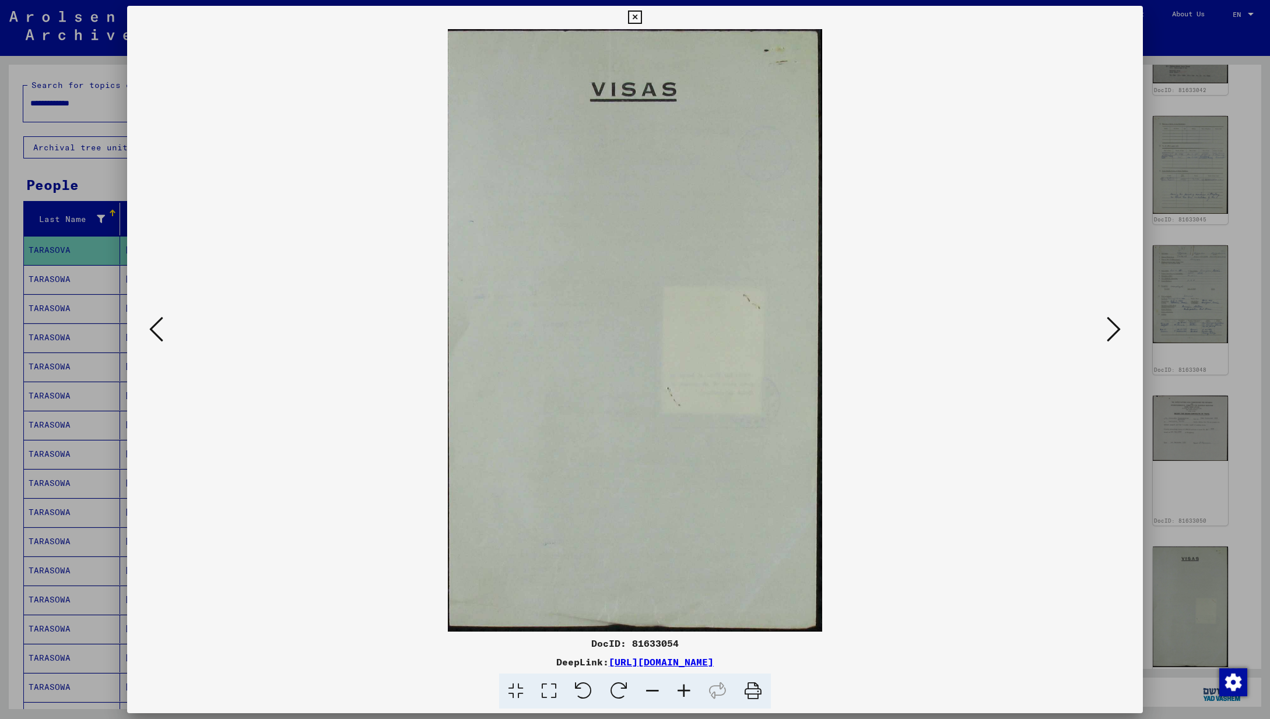
click at [1110, 328] on icon at bounding box center [1113, 329] width 14 height 28
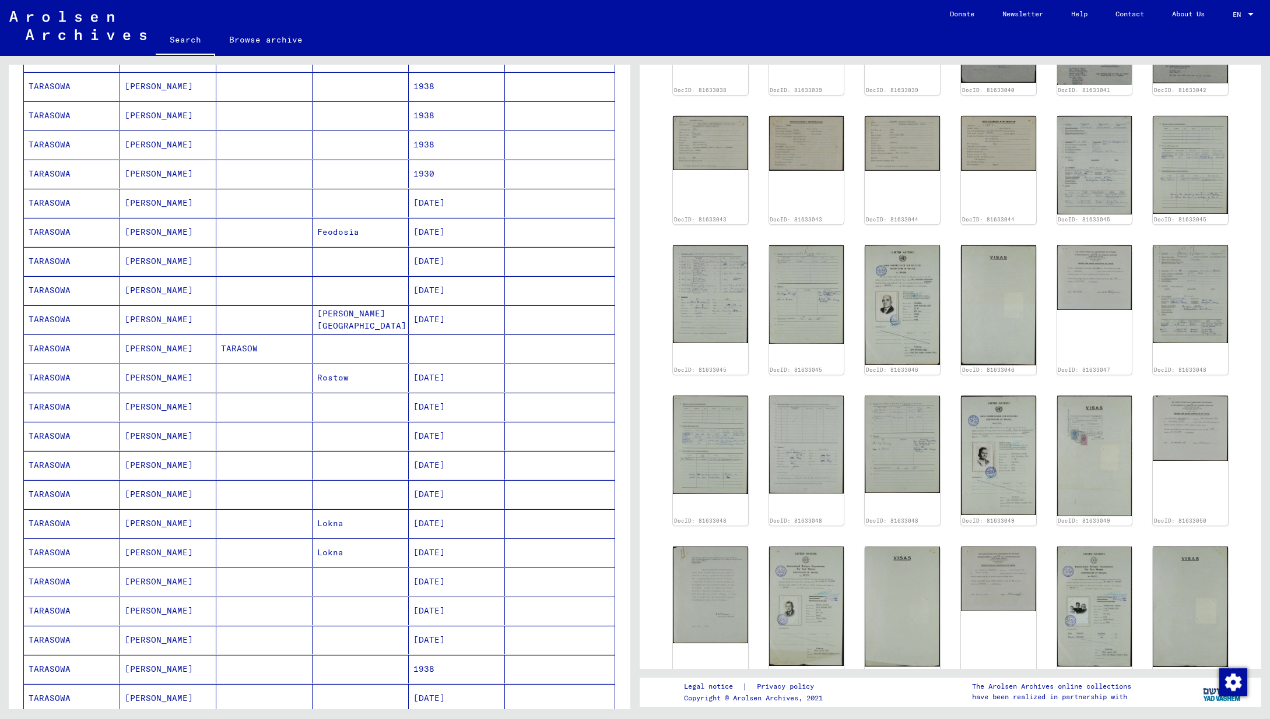
scroll to position [252, 0]
click at [375, 354] on mat-cell at bounding box center [360, 348] width 96 height 29
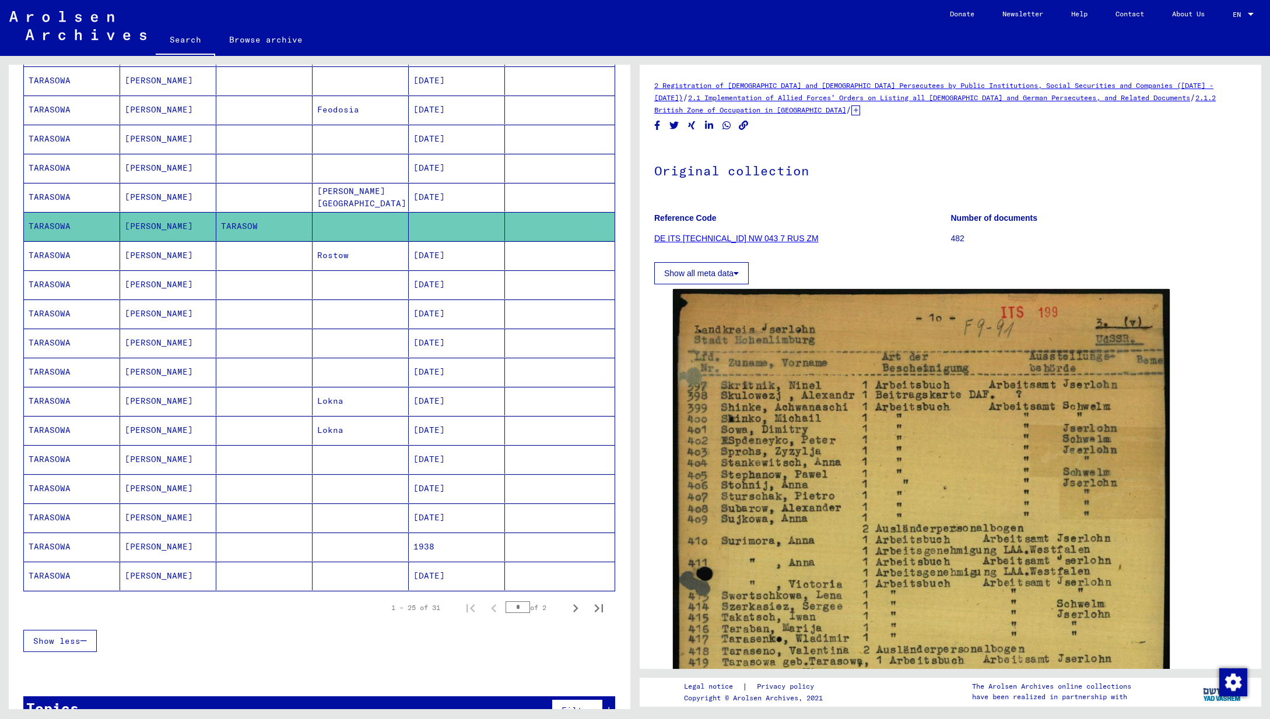
scroll to position [403, 0]
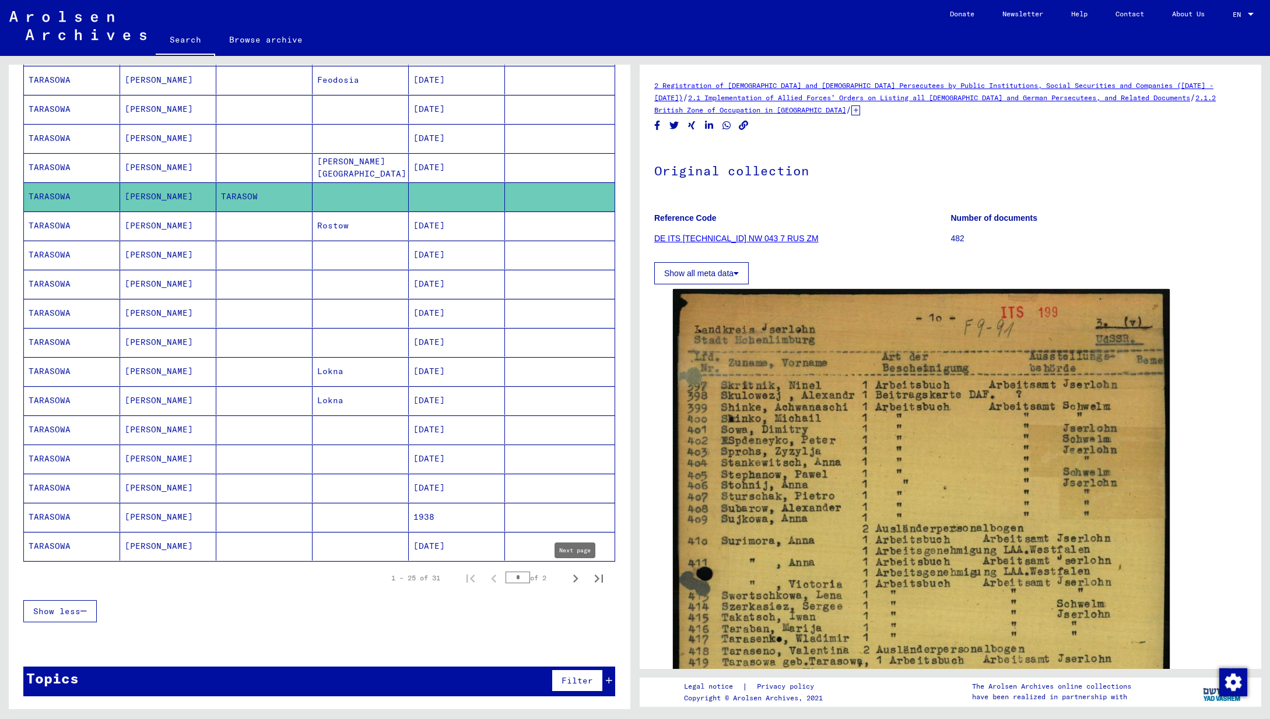
click at [578, 579] on icon "Next page" at bounding box center [575, 579] width 5 height 8
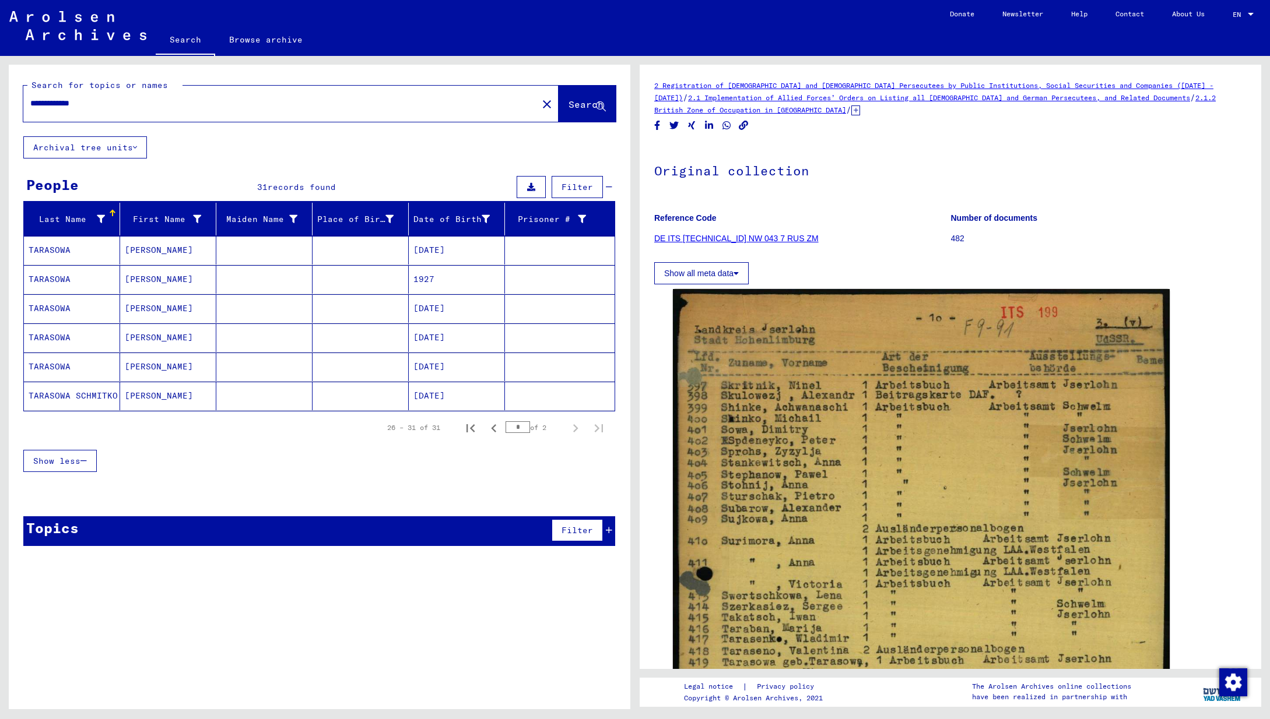
scroll to position [0, 0]
click at [493, 431] on icon "Previous page" at bounding box center [494, 428] width 16 height 16
type input "*"
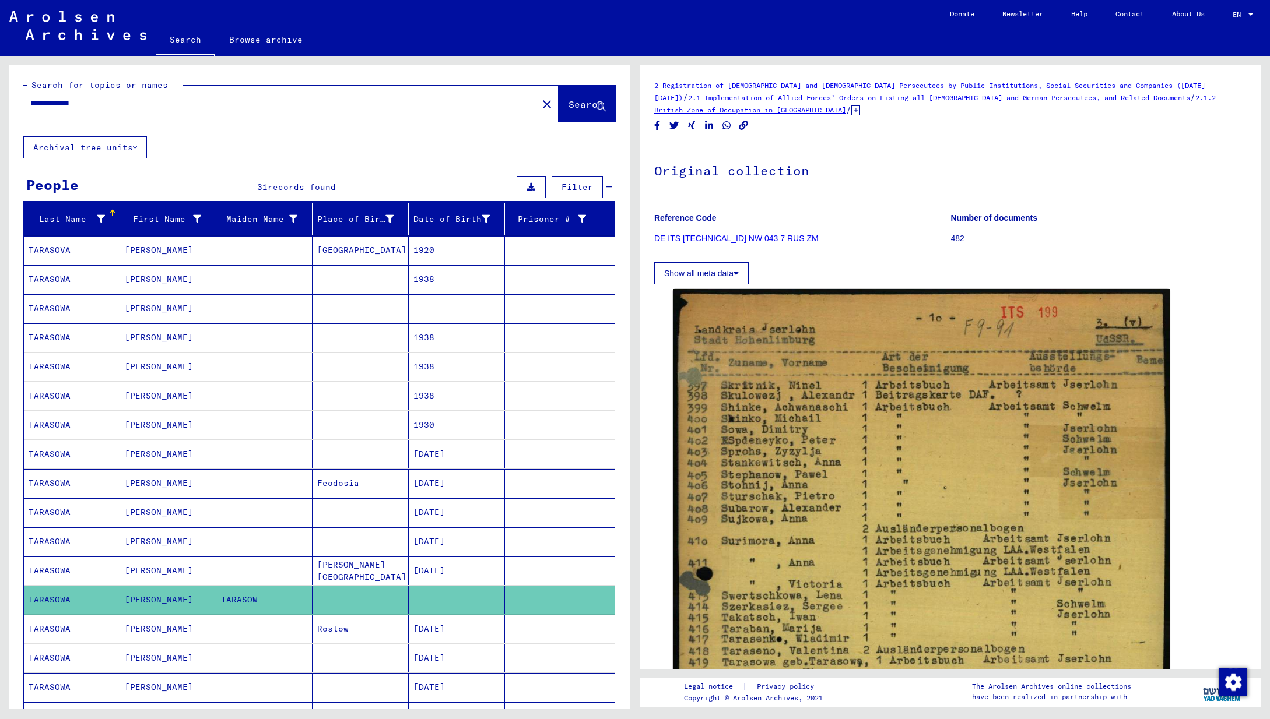
click at [433, 311] on mat-cell at bounding box center [457, 308] width 96 height 29
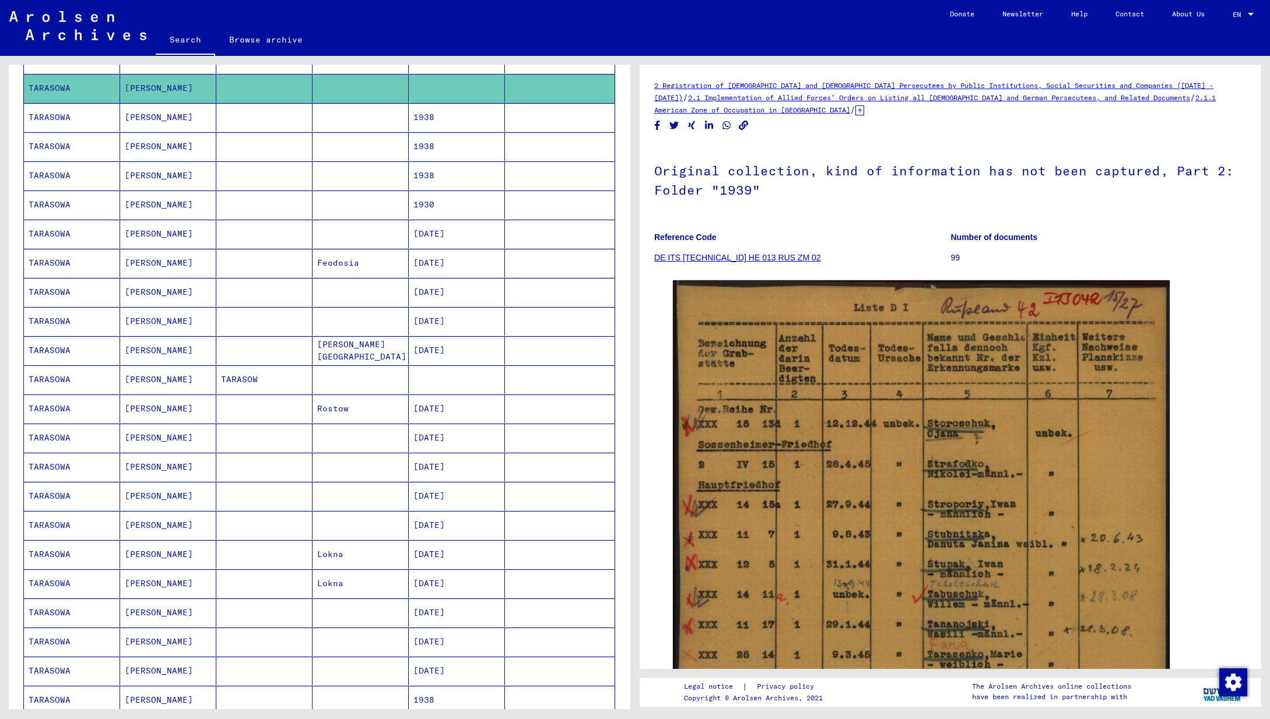
scroll to position [252, 0]
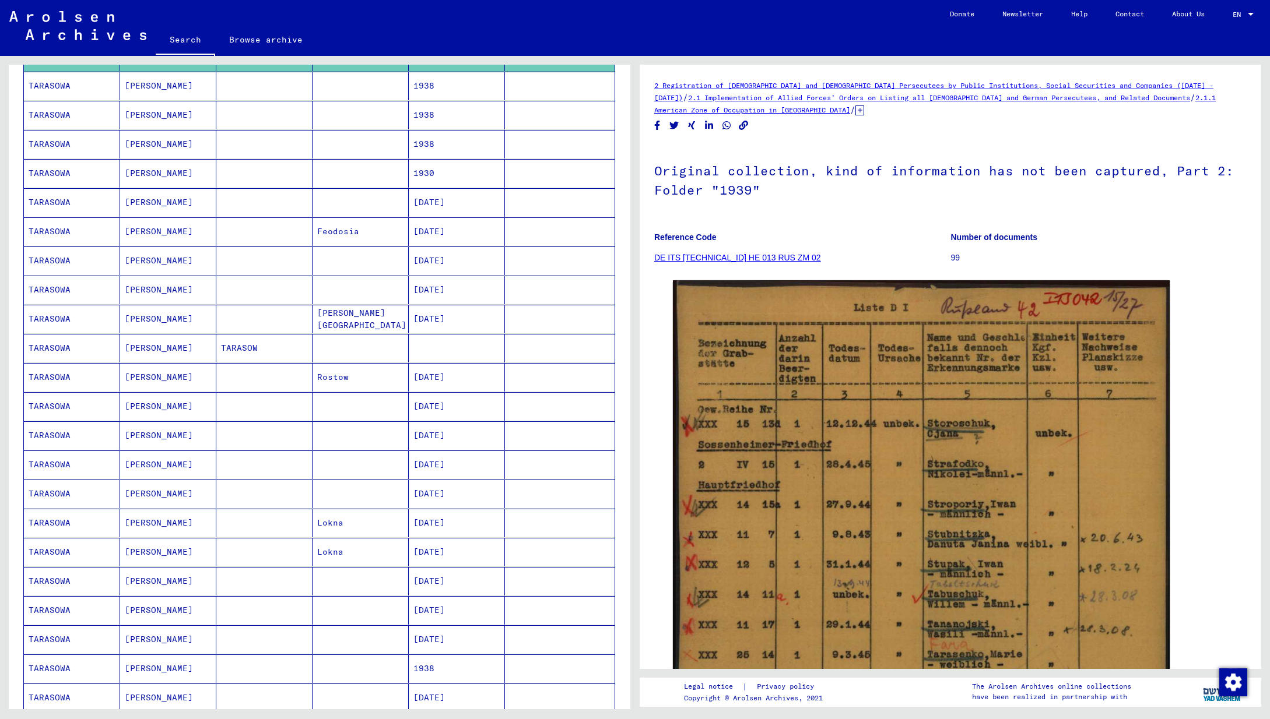
click at [448, 408] on mat-cell "[DATE]" at bounding box center [457, 406] width 96 height 29
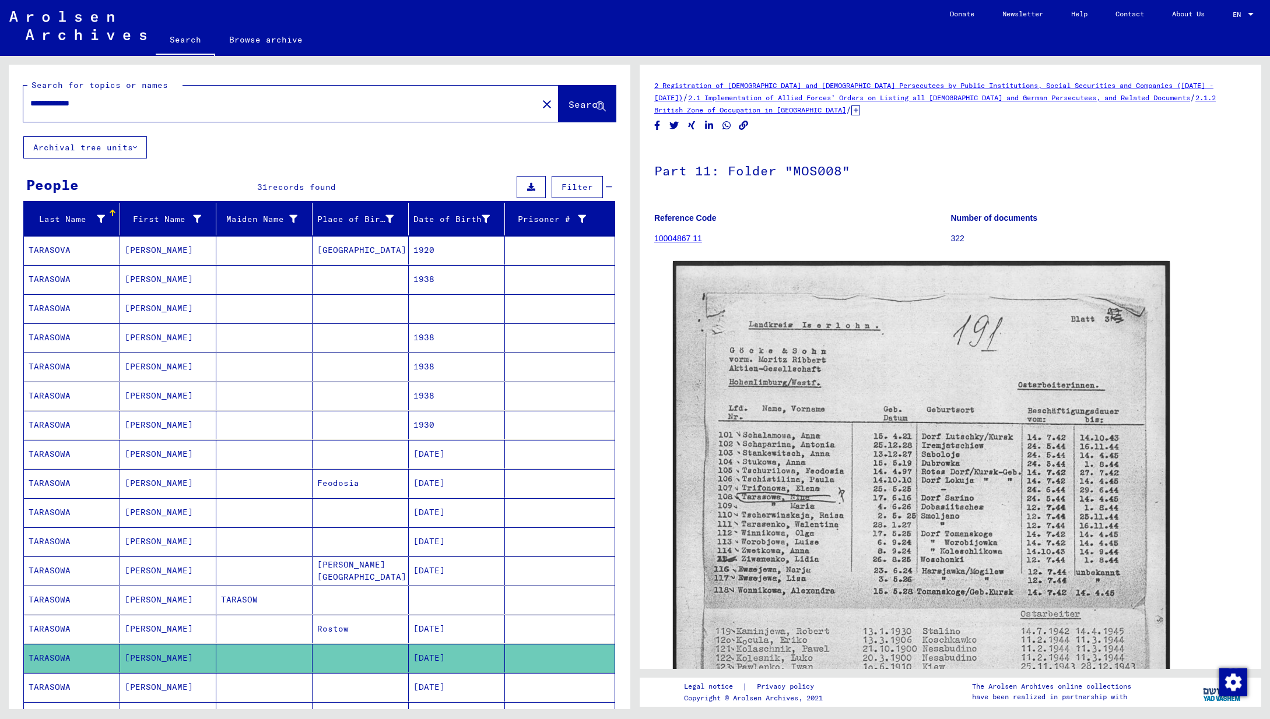
click at [125, 105] on input "**********" at bounding box center [280, 103] width 500 height 12
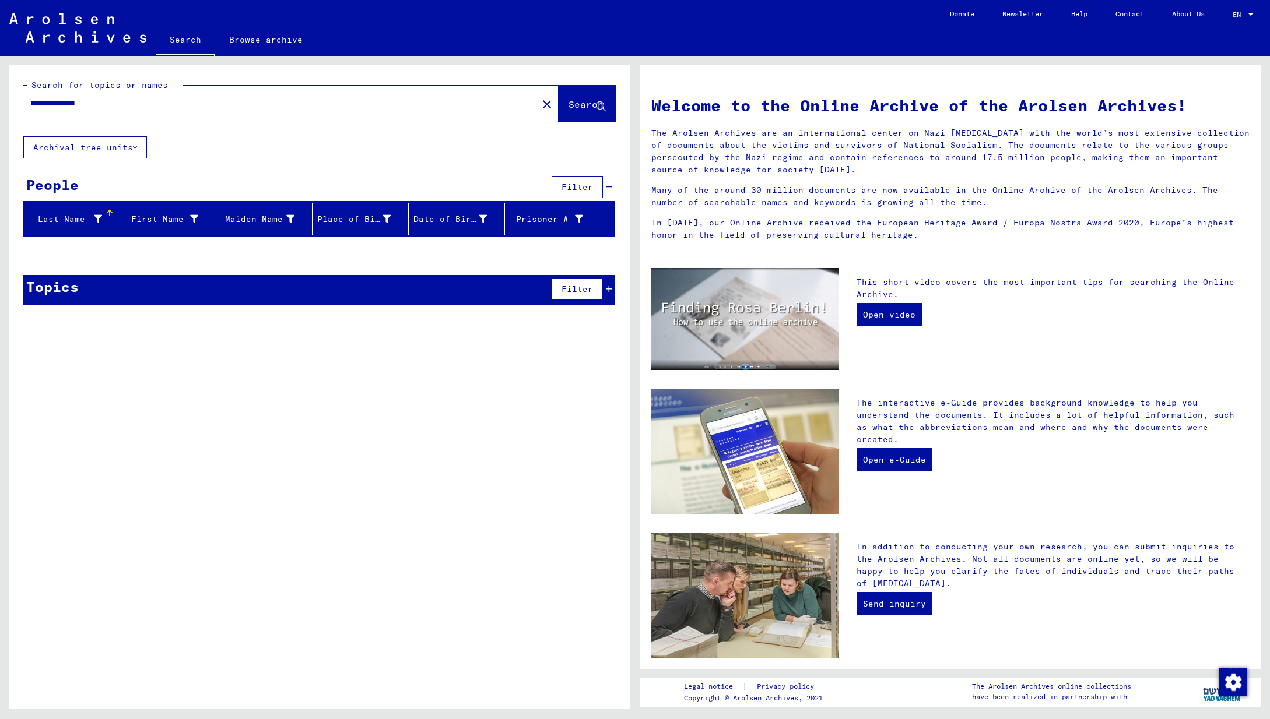
click at [143, 106] on input "**********" at bounding box center [276, 103] width 493 height 12
click at [588, 100] on span "Search" at bounding box center [585, 105] width 35 height 12
click at [77, 104] on input "**********" at bounding box center [276, 103] width 493 height 12
type input "**********"
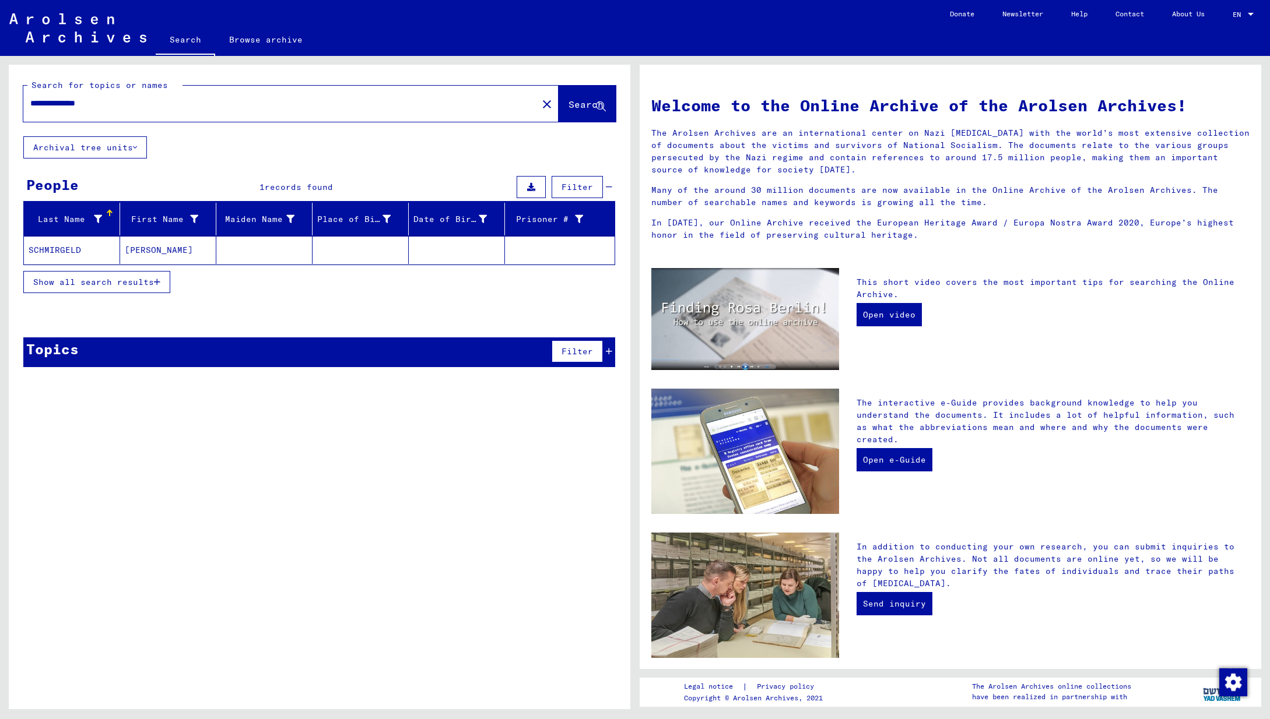
click at [94, 254] on mat-cell "SCHMIRGELD" at bounding box center [72, 250] width 96 height 28
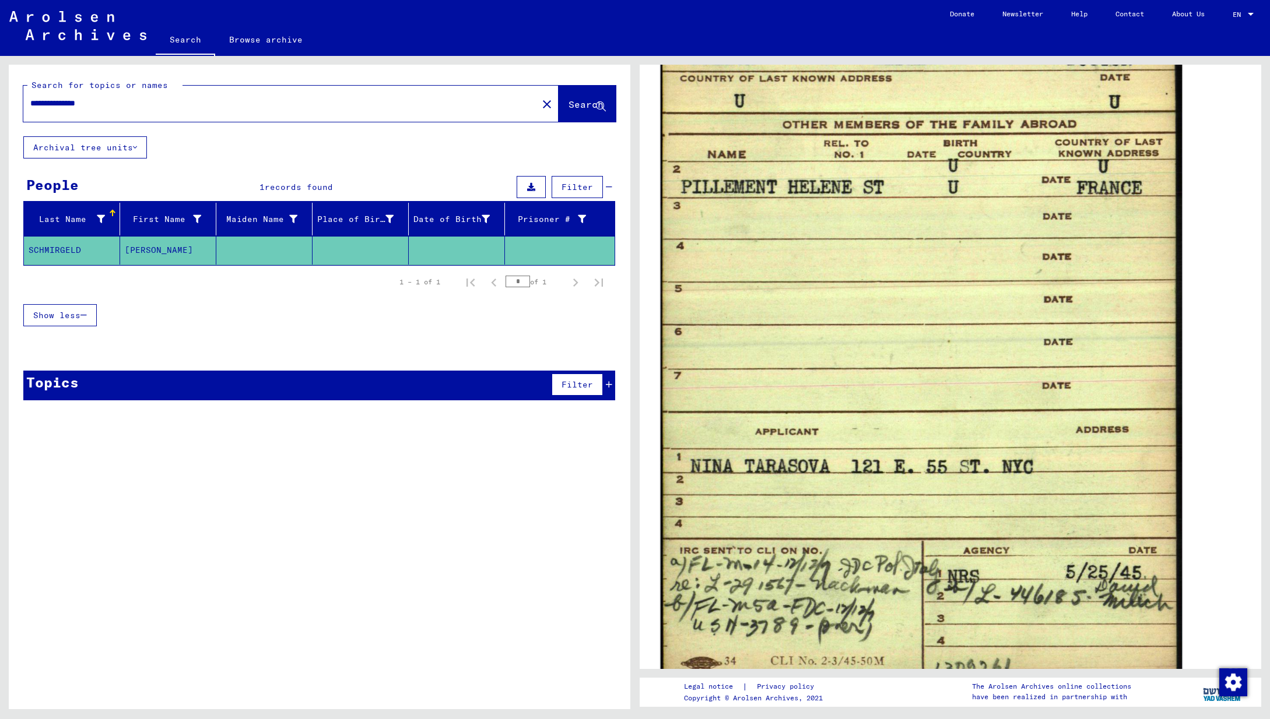
scroll to position [504, 0]
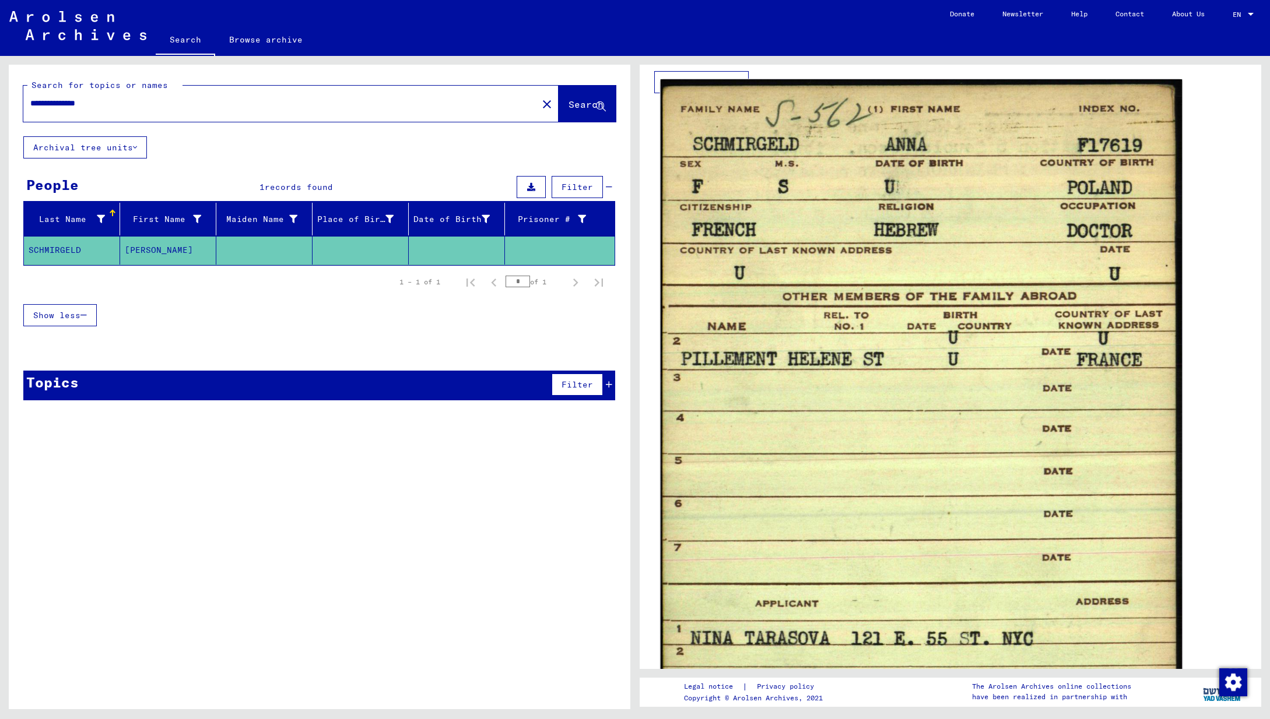
click at [939, 358] on img at bounding box center [921, 465] width 522 height 772
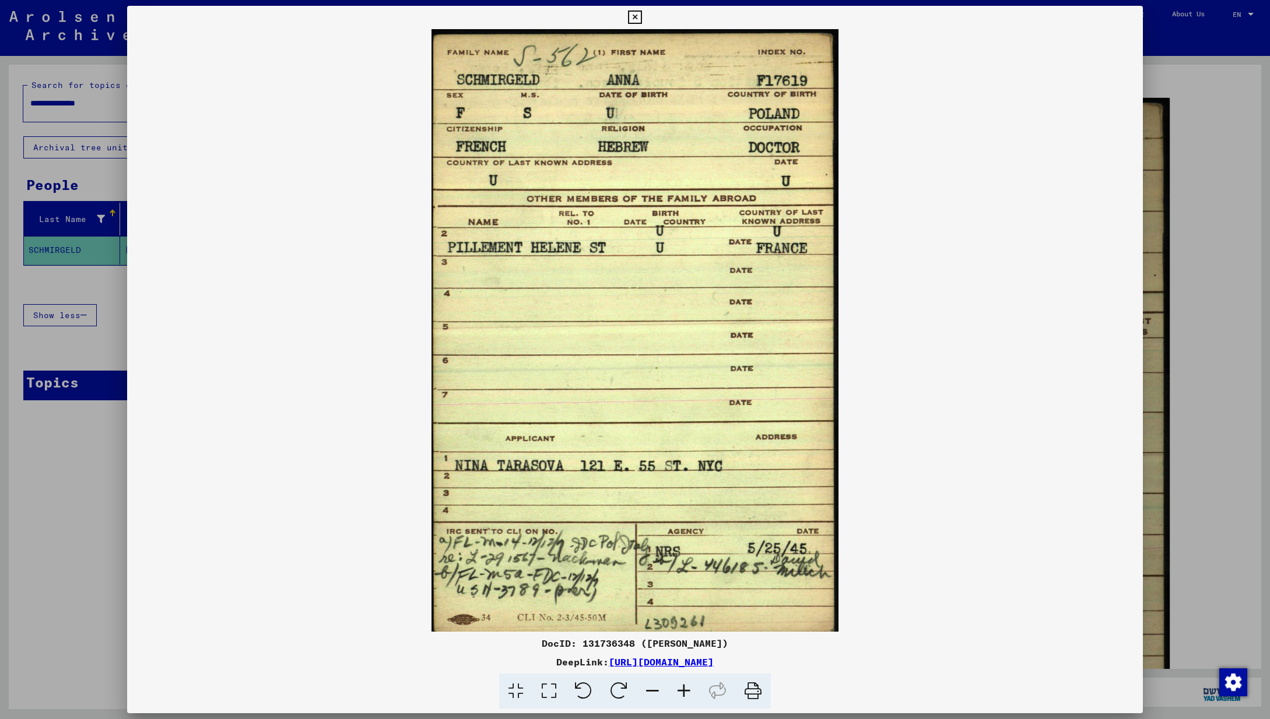
click at [714, 666] on link "[URL][DOMAIN_NAME]" at bounding box center [661, 662] width 105 height 12
